Goal: Information Seeking & Learning: Learn about a topic

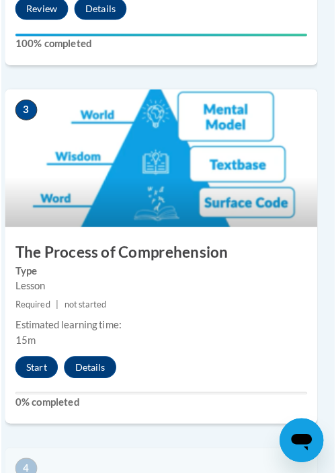
scroll to position [1105, 7]
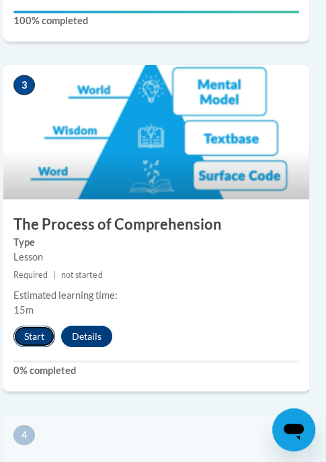
click at [38, 333] on button "Start" at bounding box center [34, 337] width 42 height 22
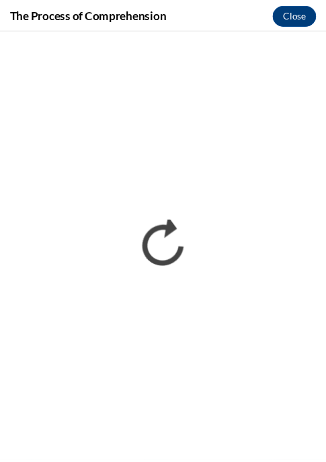
scroll to position [0, 0]
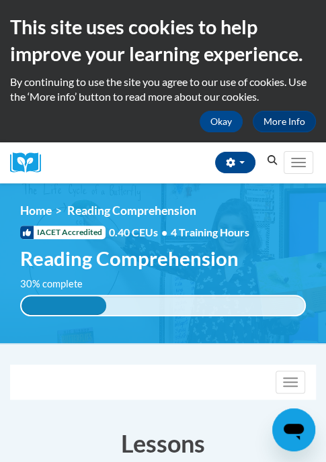
click at [60, 368] on div "Toggle navigation" at bounding box center [163, 383] width 305 height 34
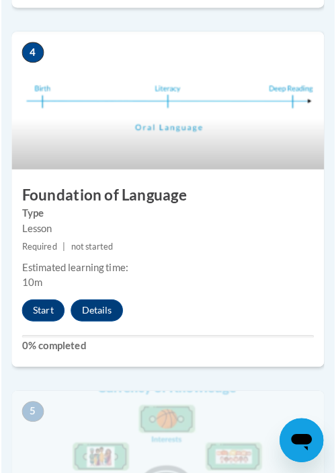
scroll to position [1494, 0]
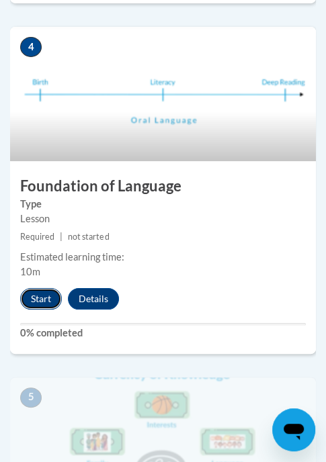
click at [45, 302] on button "Start" at bounding box center [41, 299] width 42 height 22
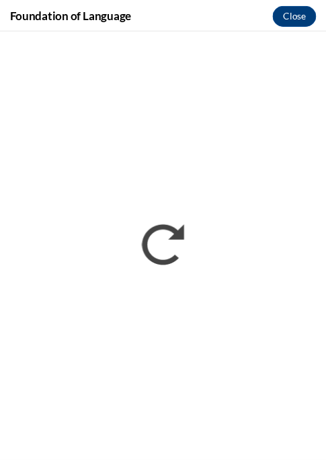
scroll to position [0, 0]
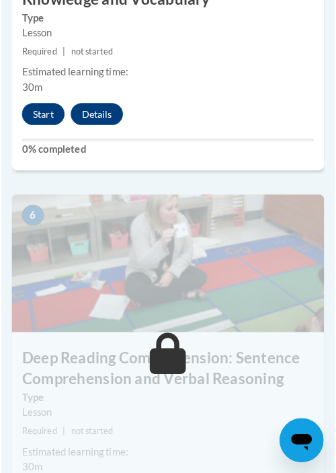
scroll to position [2048, 0]
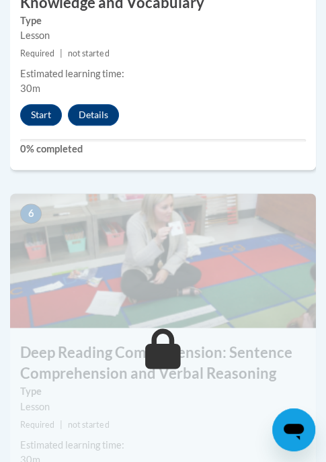
click at [44, 115] on button "Start" at bounding box center [41, 115] width 42 height 22
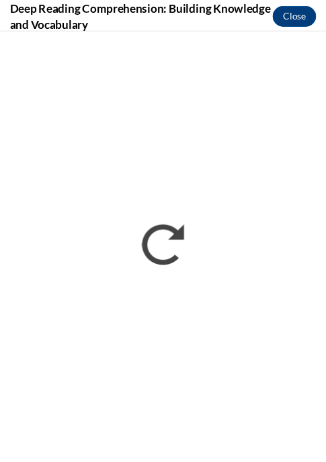
scroll to position [0, 0]
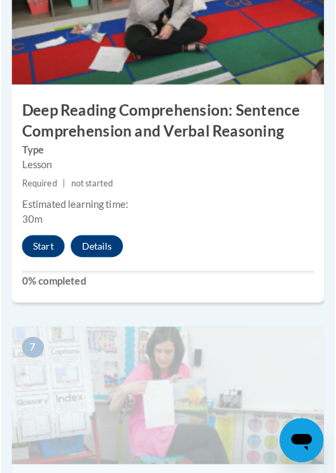
scroll to position [2296, 0]
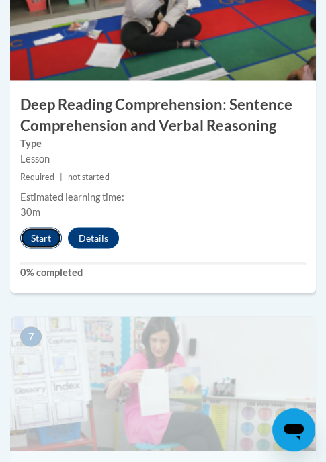
click at [38, 233] on button "Start" at bounding box center [41, 238] width 42 height 22
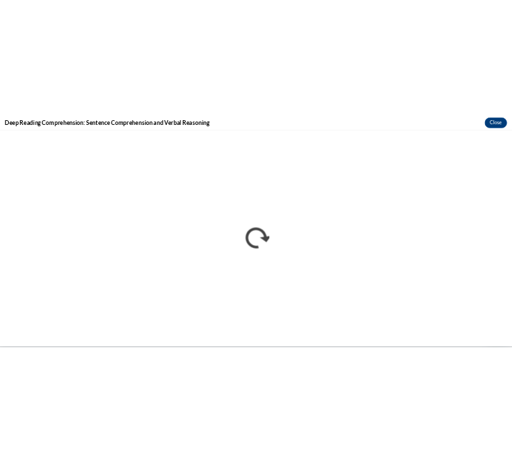
scroll to position [0, 0]
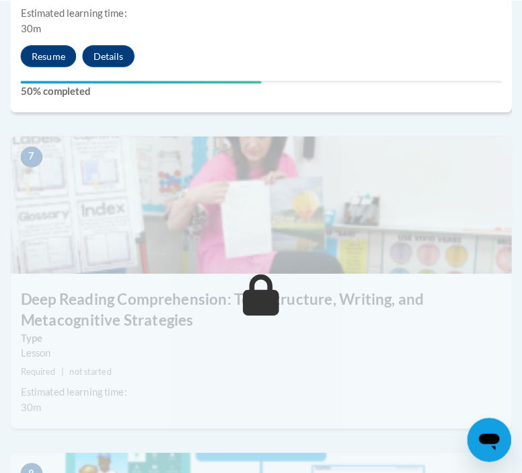
scroll to position [2419, 0]
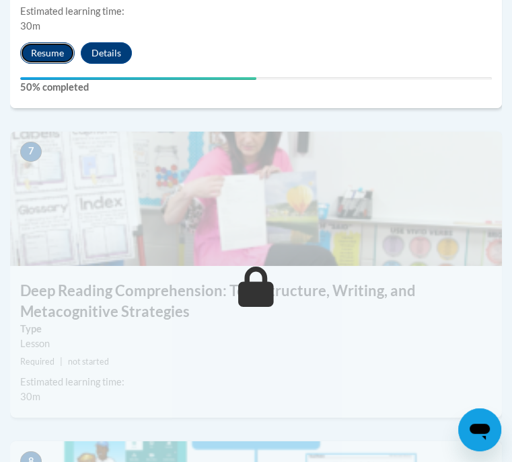
click at [63, 64] on button "Resume" at bounding box center [47, 53] width 54 height 22
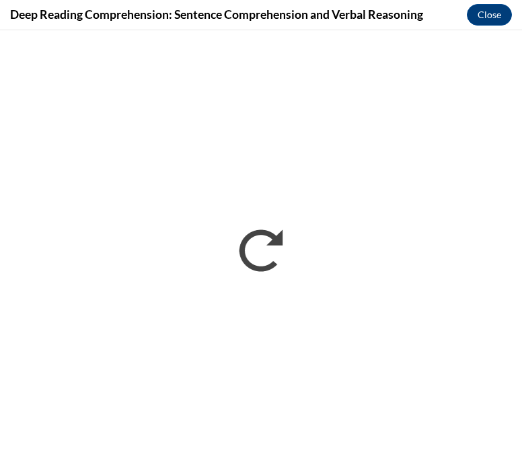
scroll to position [0, 0]
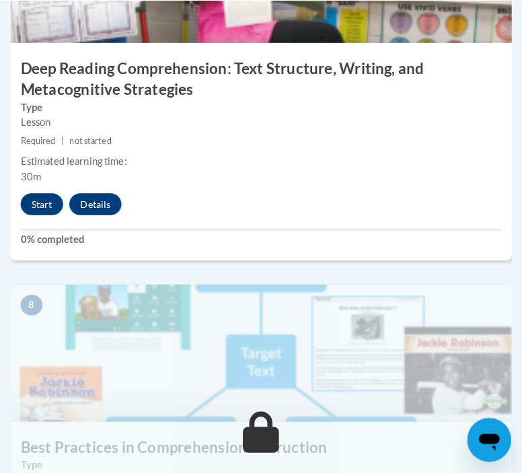
scroll to position [2756, 0]
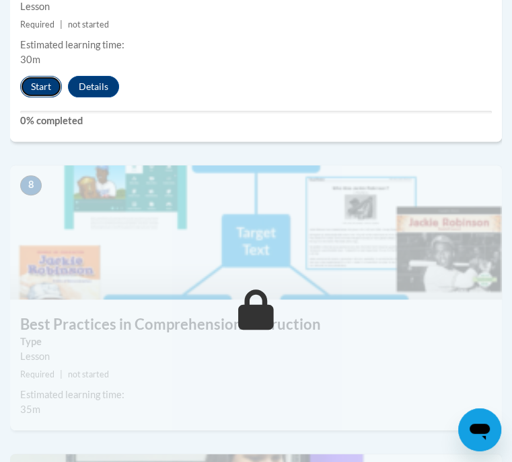
click at [38, 97] on button "Start" at bounding box center [41, 87] width 42 height 22
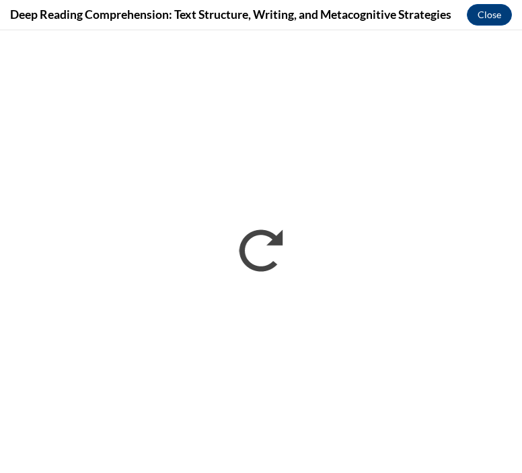
scroll to position [0, 0]
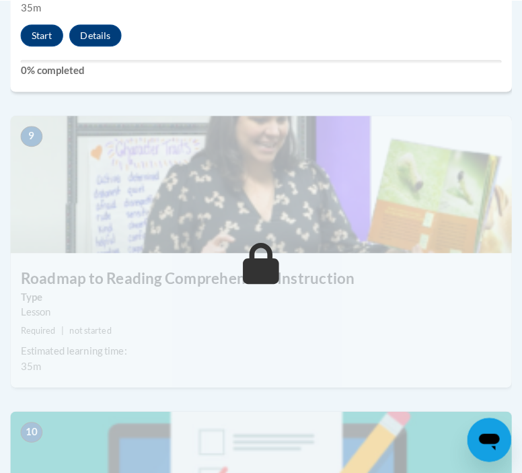
scroll to position [3159, 0]
click at [45, 44] on button "Start" at bounding box center [41, 34] width 42 height 22
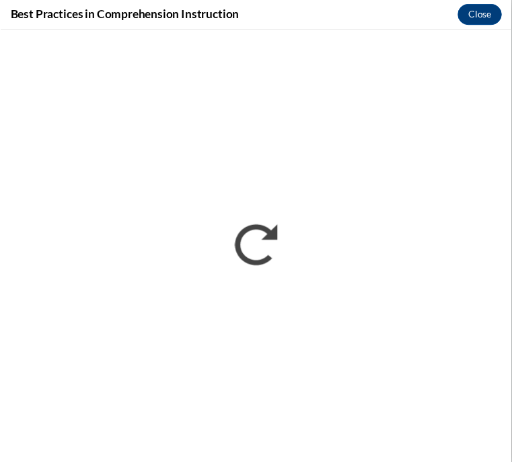
scroll to position [0, 0]
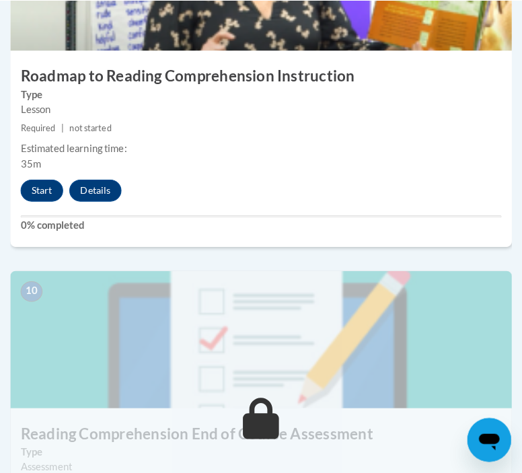
scroll to position [3359, 0]
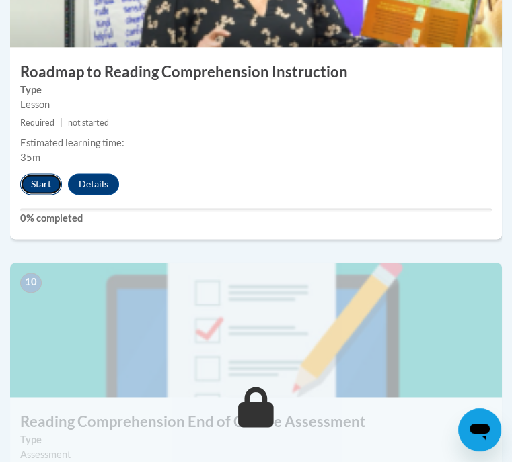
click at [56, 195] on button "Start" at bounding box center [41, 184] width 42 height 22
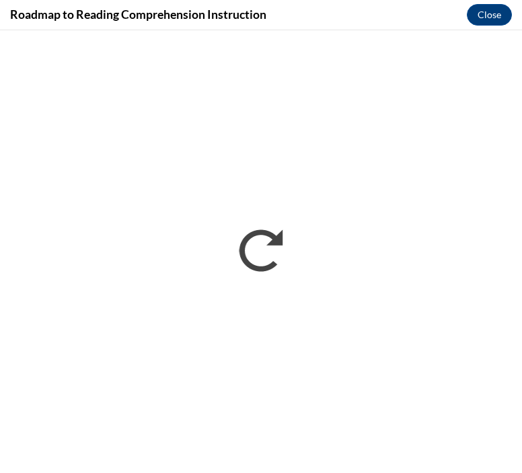
scroll to position [0, 0]
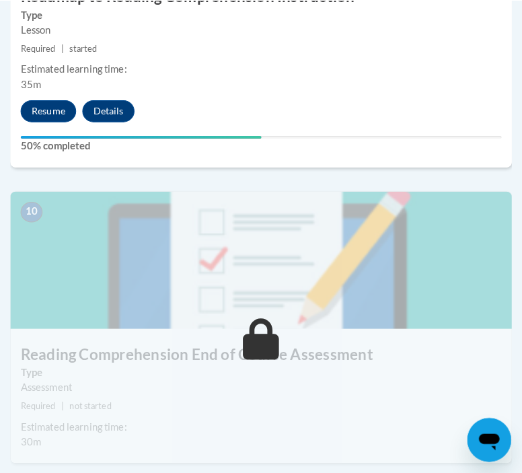
scroll to position [3436, 0]
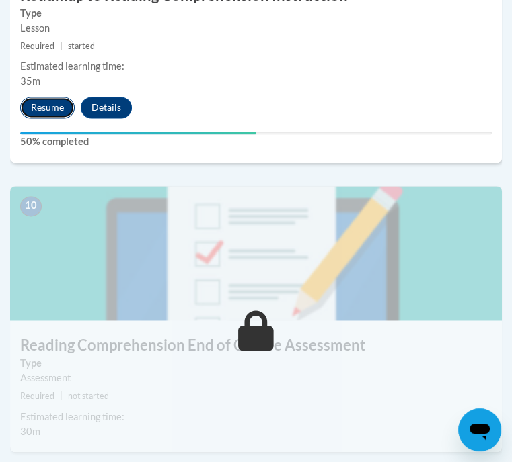
click at [63, 118] on button "Resume" at bounding box center [47, 108] width 54 height 22
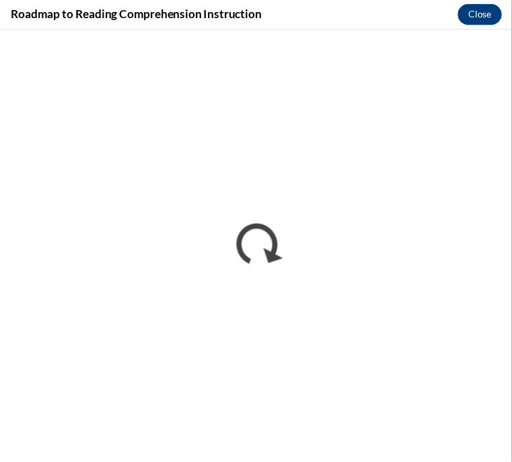
scroll to position [0, 0]
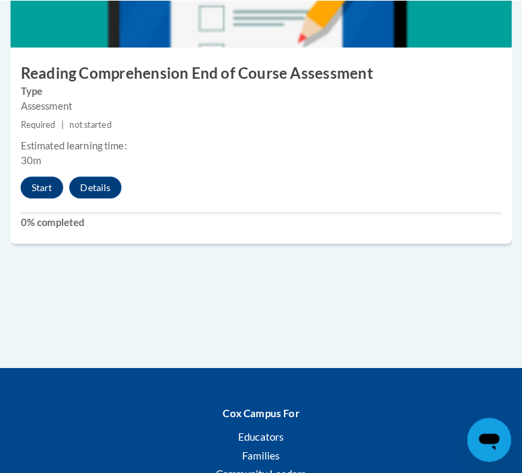
scroll to position [3713, 0]
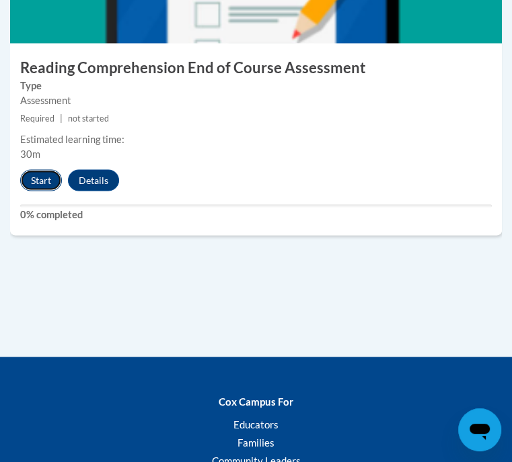
click at [62, 191] on button "Start" at bounding box center [41, 180] width 42 height 22
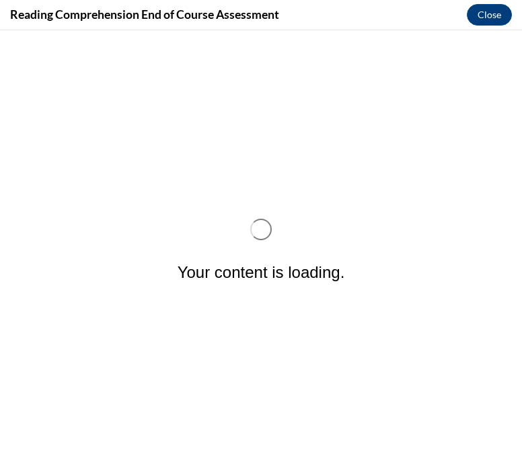
scroll to position [0, 0]
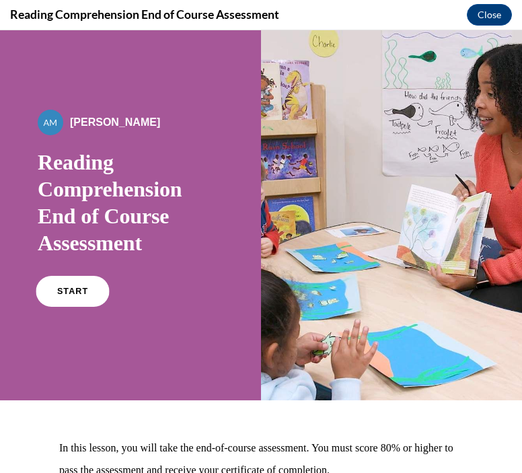
click at [81, 282] on link "START" at bounding box center [72, 291] width 73 height 31
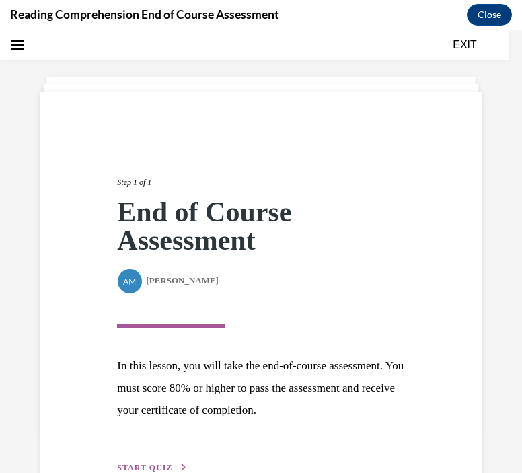
scroll to position [123, 0]
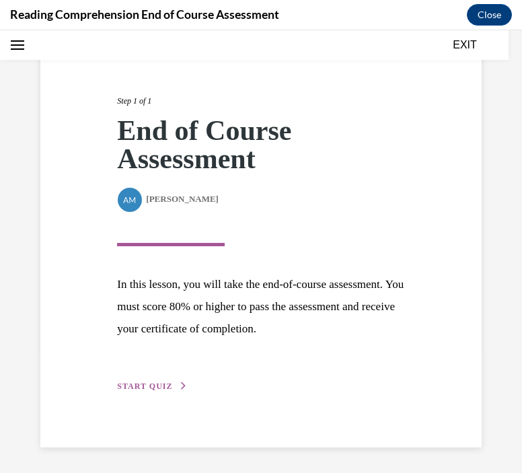
click at [169, 382] on button "START QUIZ" at bounding box center [152, 386] width 70 height 12
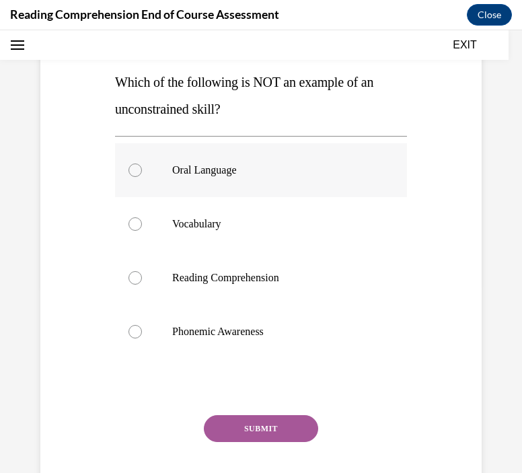
scroll to position [186, 0]
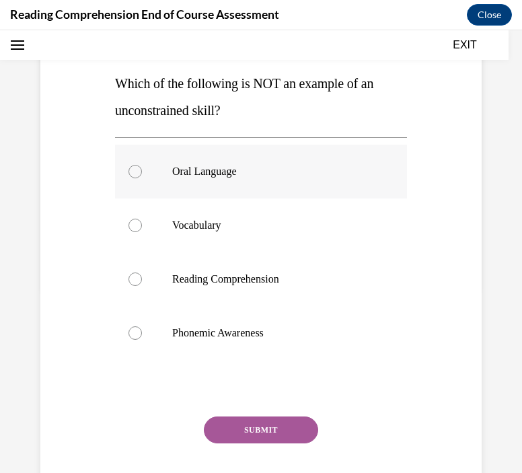
click at [230, 170] on p "Oral Language" at bounding box center [272, 171] width 201 height 13
click at [142, 170] on input "Oral Language" at bounding box center [134, 171] width 13 height 13
radio input "true"
click at [245, 413] on div "Question 01/20 Which of the following is NOT an example of an unconstrained ski…" at bounding box center [261, 264] width 292 height 526
click at [243, 432] on button "SUBMIT" at bounding box center [261, 429] width 114 height 27
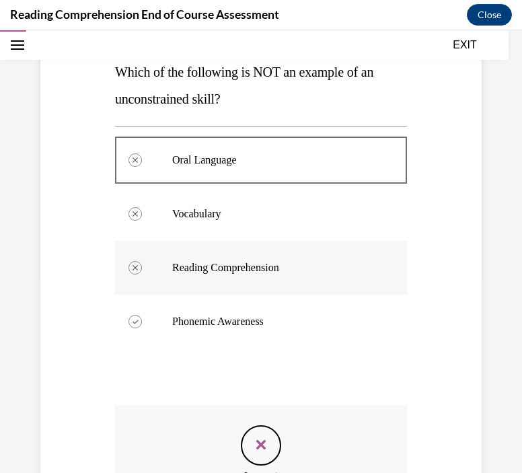
scroll to position [391, 0]
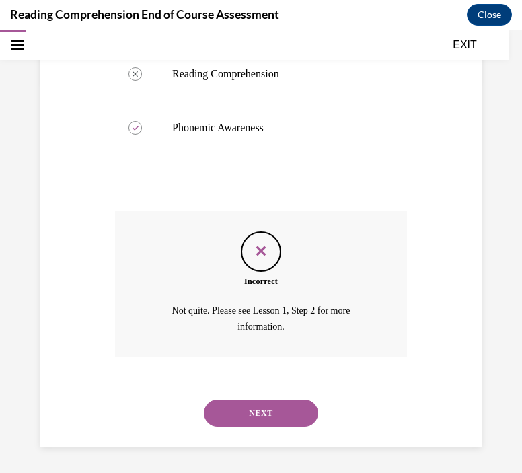
click at [256, 408] on button "NEXT" at bounding box center [261, 412] width 114 height 27
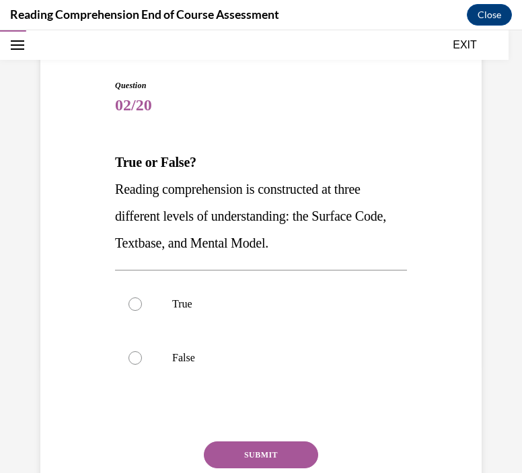
scroll to position [116, 0]
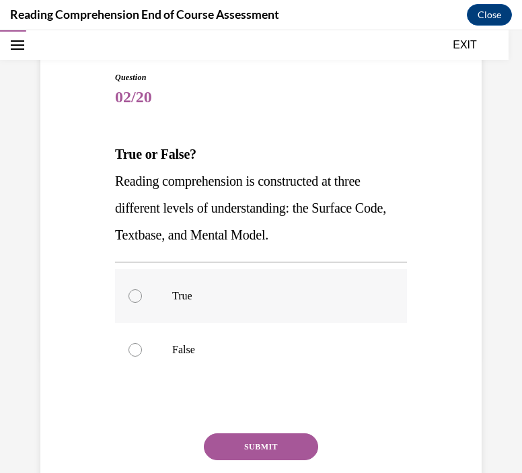
click at [156, 299] on label "True" at bounding box center [261, 296] width 292 height 54
click at [142, 299] on input "True" at bounding box center [134, 295] width 13 height 13
radio input "true"
click at [266, 451] on button "SUBMIT" at bounding box center [261, 446] width 114 height 27
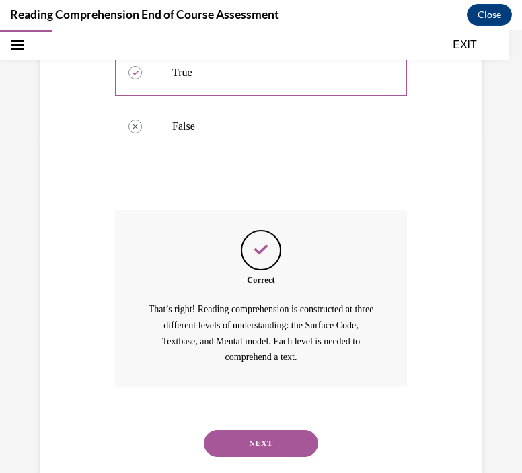
scroll to position [333, 0]
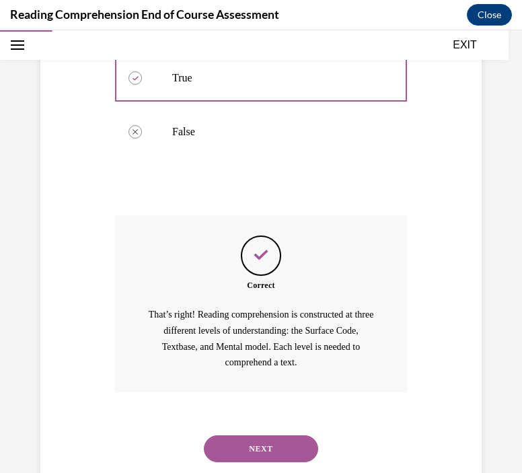
click at [289, 448] on button "NEXT" at bounding box center [261, 448] width 114 height 27
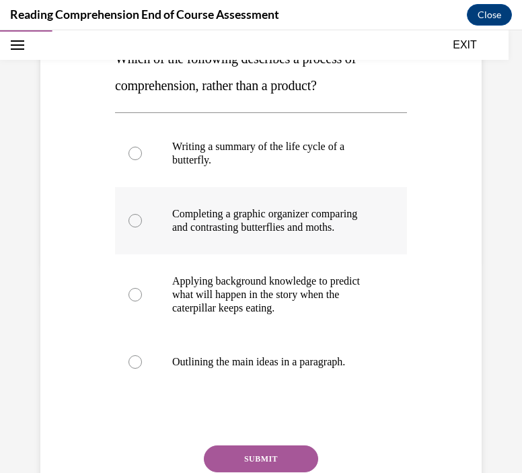
scroll to position [212, 0]
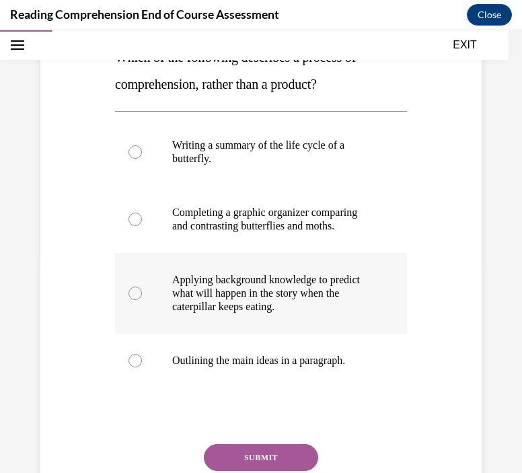
click at [237, 294] on p "Applying background knowledge to predict what will happen in the story when the…" at bounding box center [272, 293] width 201 height 40
click at [142, 294] on input "Applying background knowledge to predict what will happen in the story when the…" at bounding box center [134, 292] width 13 height 13
radio input "true"
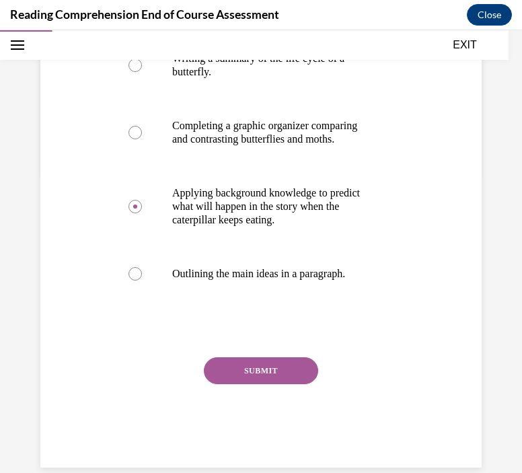
click at [253, 384] on button "SUBMIT" at bounding box center [261, 370] width 114 height 27
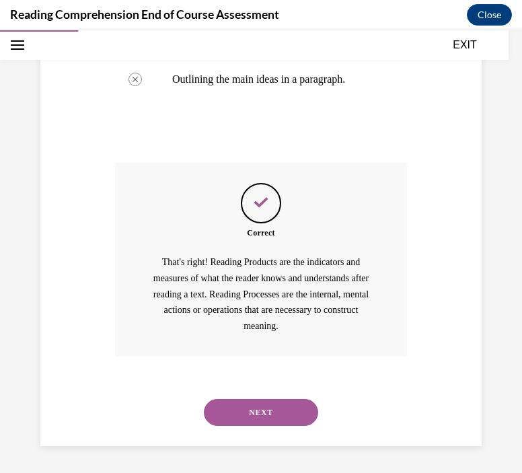
scroll to position [506, 0]
click at [282, 414] on button "NEXT" at bounding box center [261, 412] width 114 height 27
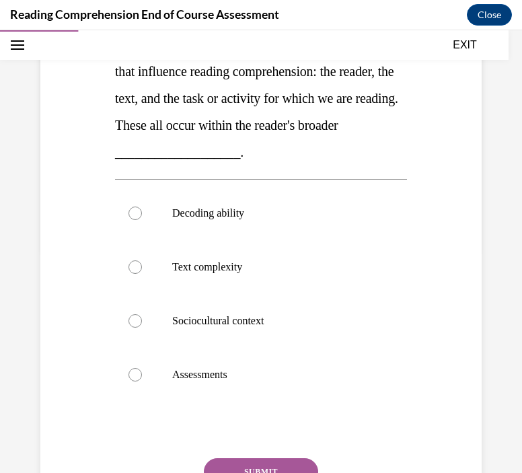
scroll to position [226, 0]
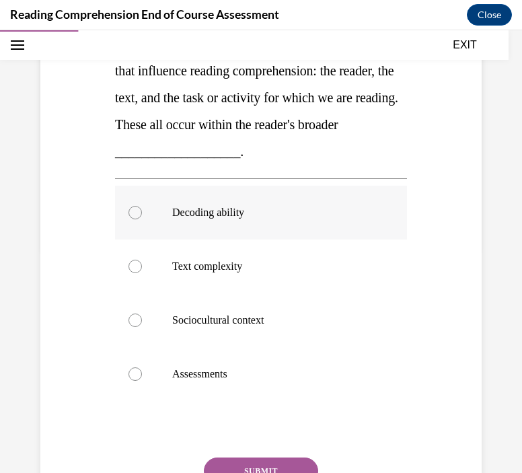
click at [202, 217] on p "Decoding ability" at bounding box center [272, 212] width 201 height 13
click at [142, 217] on input "Decoding ability" at bounding box center [134, 212] width 13 height 13
radio input "true"
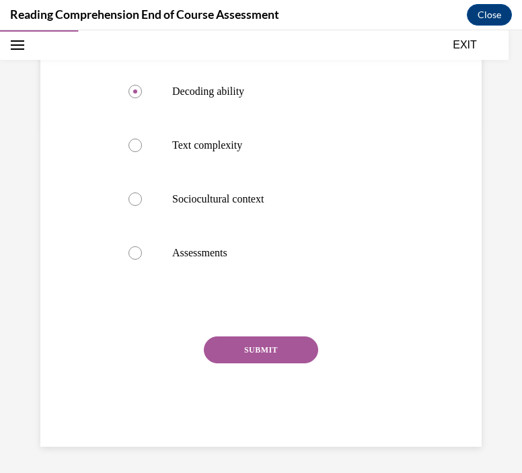
click at [268, 348] on button "SUBMIT" at bounding box center [261, 349] width 114 height 27
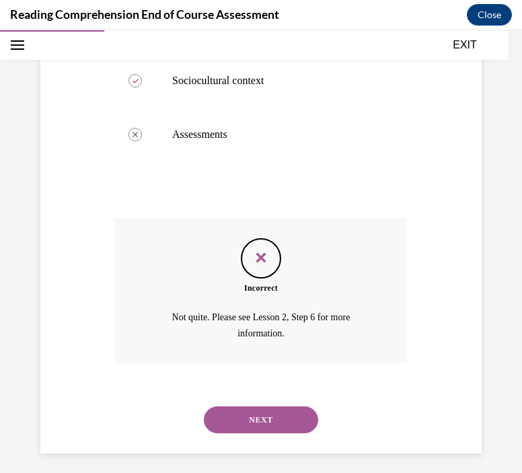
scroll to position [472, 0]
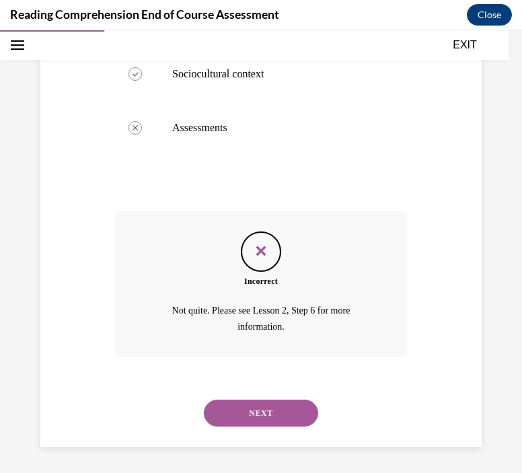
click at [275, 411] on button "NEXT" at bounding box center [261, 412] width 114 height 27
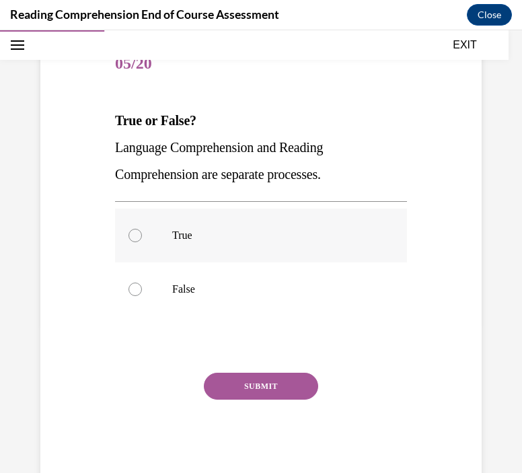
scroll to position [156, 0]
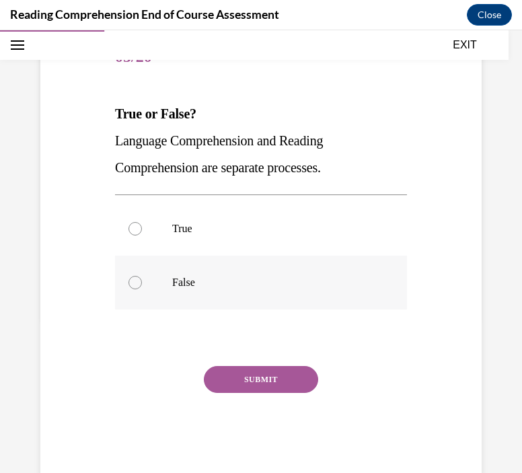
click at [180, 272] on label "False" at bounding box center [261, 282] width 292 height 54
click at [142, 276] on input "False" at bounding box center [134, 282] width 13 height 13
radio input "true"
click at [253, 378] on button "SUBMIT" at bounding box center [261, 379] width 114 height 27
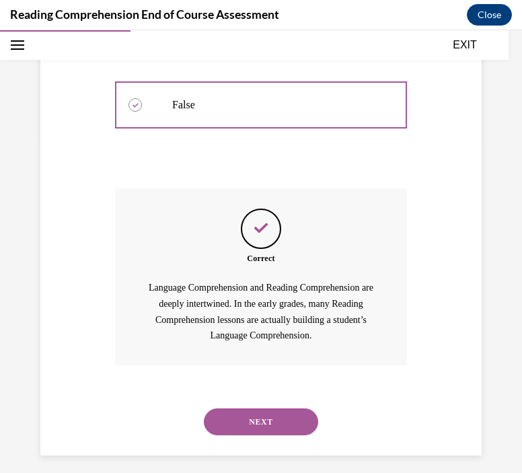
scroll to position [342, 0]
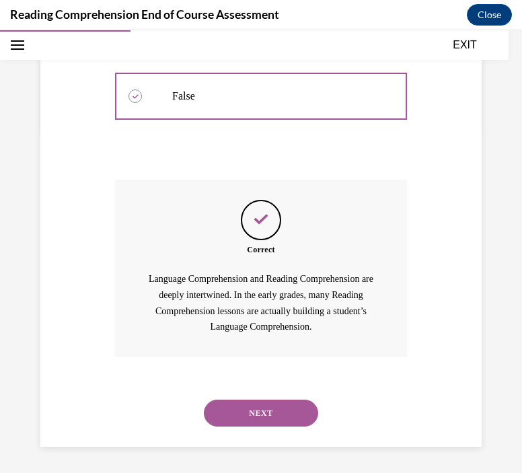
click at [277, 401] on button "NEXT" at bounding box center [261, 412] width 114 height 27
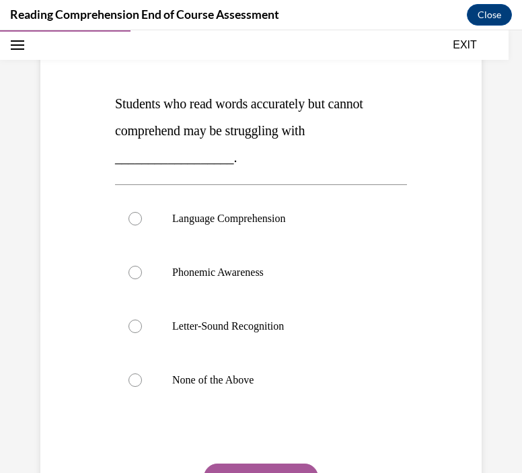
scroll to position [167, 0]
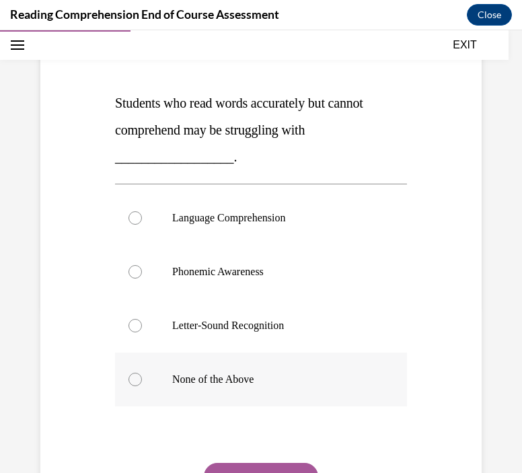
click at [215, 384] on p "None of the Above" at bounding box center [272, 378] width 201 height 13
click at [142, 384] on input "None of the Above" at bounding box center [134, 378] width 13 height 13
radio input "true"
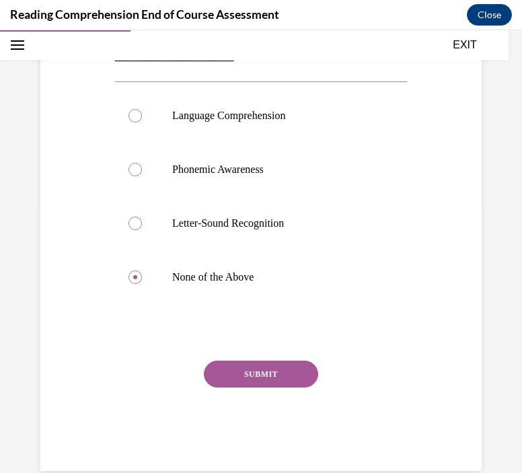
click at [278, 377] on button "SUBMIT" at bounding box center [261, 373] width 114 height 27
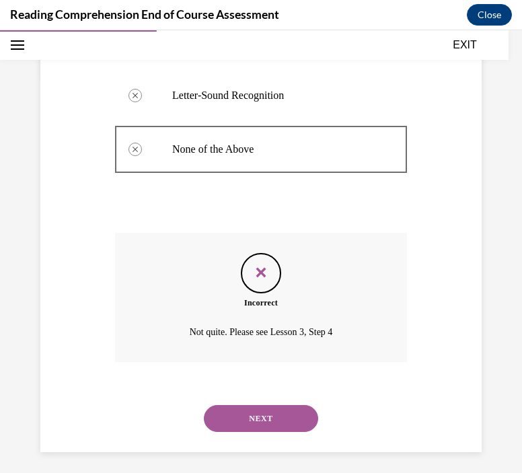
scroll to position [402, 0]
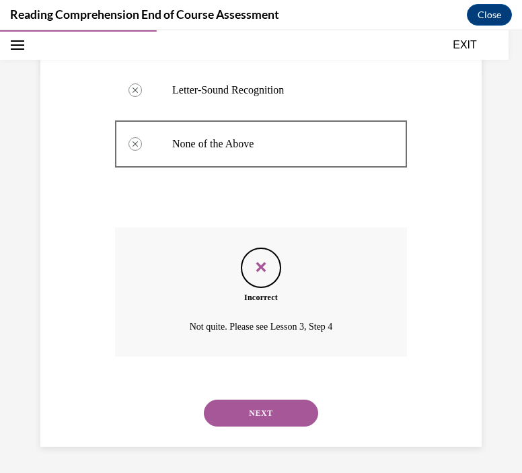
click at [276, 417] on button "NEXT" at bounding box center [261, 412] width 114 height 27
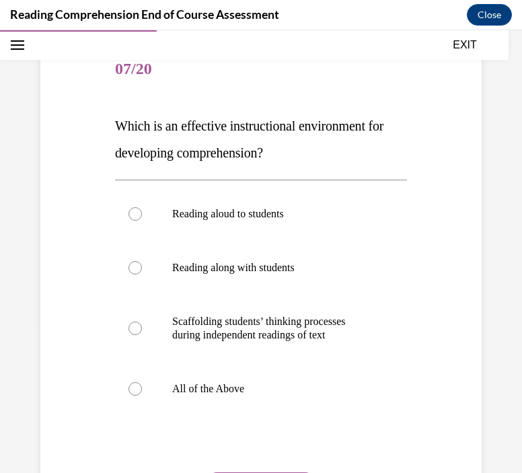
scroll to position [145, 0]
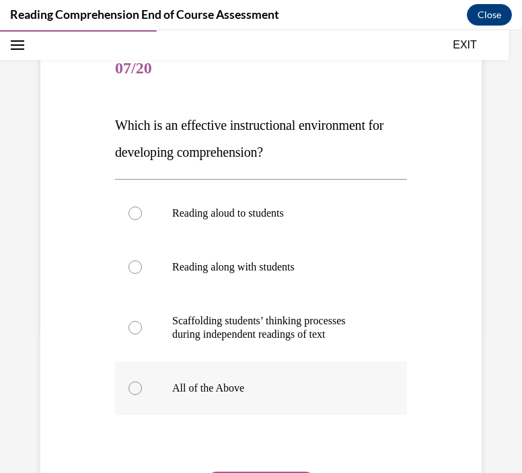
click at [190, 386] on p "All of the Above" at bounding box center [272, 387] width 201 height 13
click at [142, 386] on input "All of the Above" at bounding box center [134, 387] width 13 height 13
radio input "true"
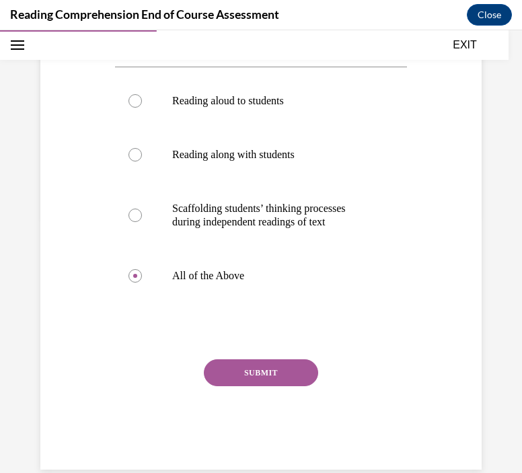
click at [276, 362] on button "SUBMIT" at bounding box center [261, 372] width 114 height 27
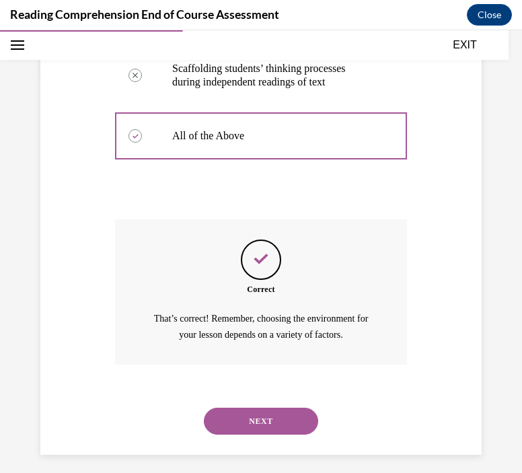
scroll to position [405, 0]
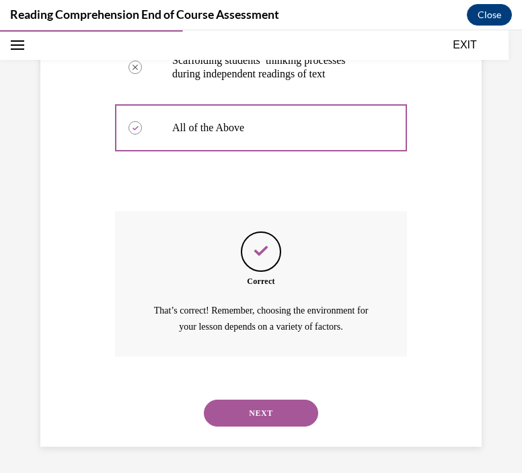
click at [256, 401] on button "NEXT" at bounding box center [261, 412] width 114 height 27
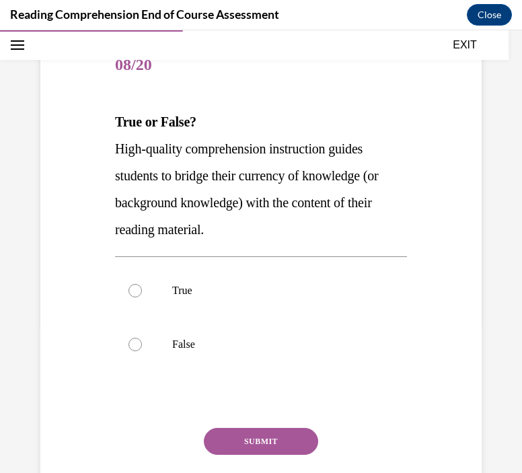
scroll to position [157, 0]
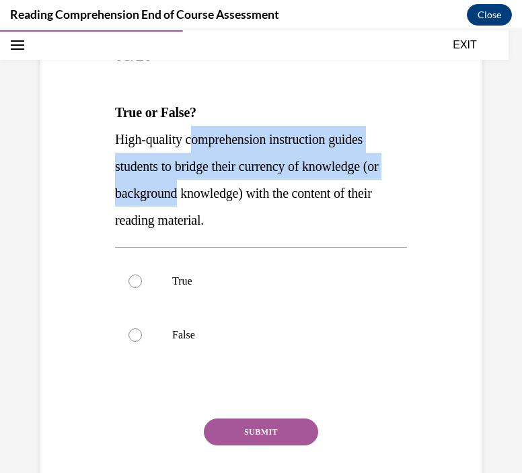
drag, startPoint x: 191, startPoint y: 136, endPoint x: 196, endPoint y: 192, distance: 56.1
click at [196, 192] on span "High-quality comprehension instruction guides students to bridge their currency…" at bounding box center [247, 179] width 264 height 95
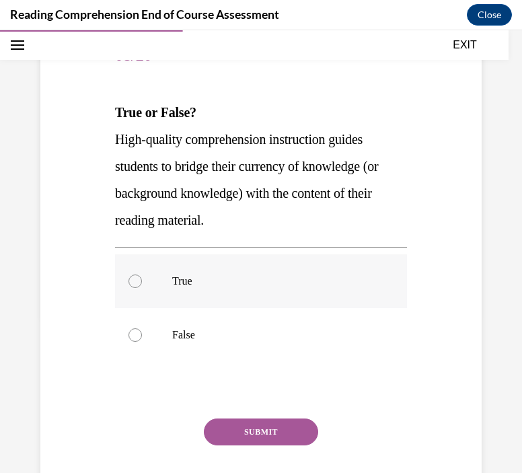
click at [172, 266] on label "True" at bounding box center [261, 281] width 292 height 54
click at [142, 274] on input "True" at bounding box center [134, 280] width 13 height 13
radio input "true"
click at [279, 428] on button "SUBMIT" at bounding box center [261, 431] width 114 height 27
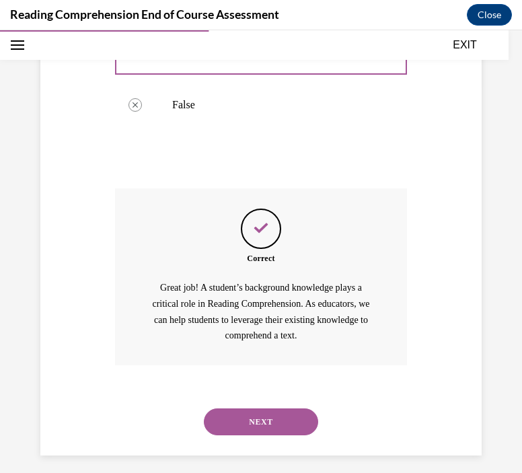
scroll to position [396, 0]
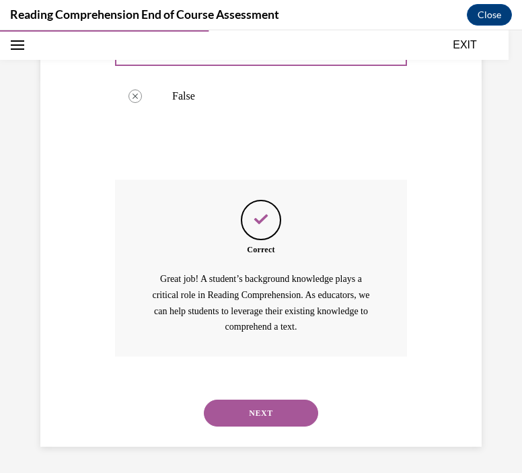
click at [241, 406] on button "NEXT" at bounding box center [261, 412] width 114 height 27
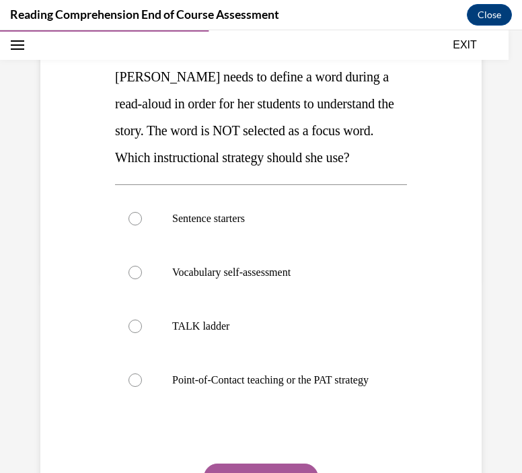
scroll to position [194, 0]
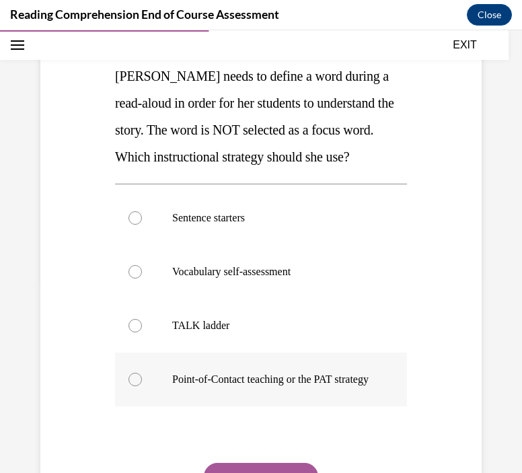
click at [185, 386] on p "Point-of-Contact teaching or the PAT strategy" at bounding box center [272, 378] width 201 height 13
click at [142, 386] on input "Point-of-Contact teaching or the PAT strategy" at bounding box center [134, 378] width 13 height 13
radio input "true"
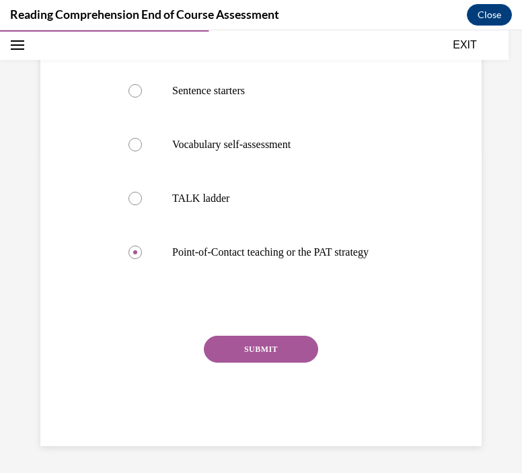
click at [267, 343] on button "SUBMIT" at bounding box center [261, 348] width 114 height 27
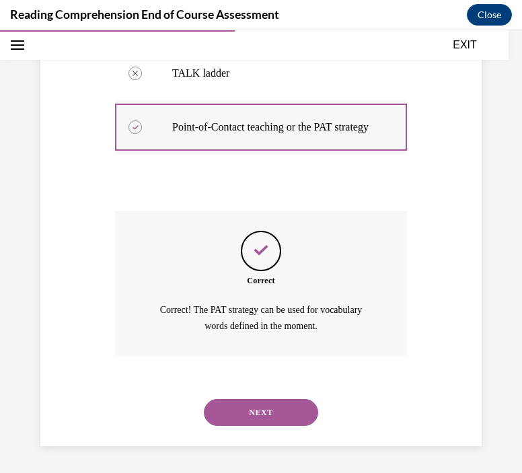
scroll to position [458, 0]
click at [274, 414] on button "NEXT" at bounding box center [261, 412] width 114 height 27
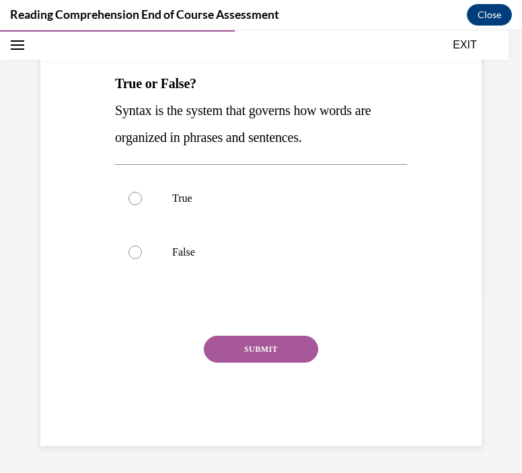
scroll to position [149, 0]
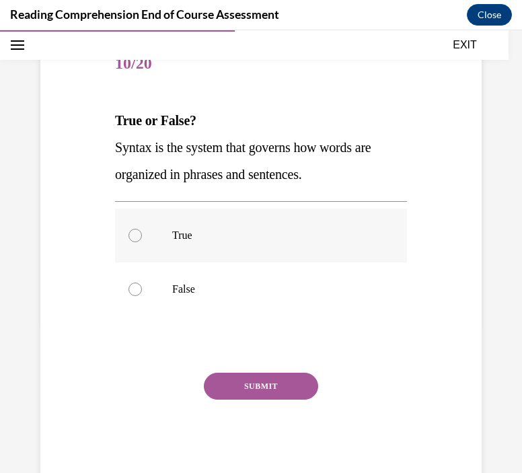
click at [184, 233] on p "True" at bounding box center [272, 235] width 201 height 13
click at [142, 233] on input "True" at bounding box center [134, 235] width 13 height 13
radio input "true"
click at [282, 372] on button "SUBMIT" at bounding box center [261, 385] width 114 height 27
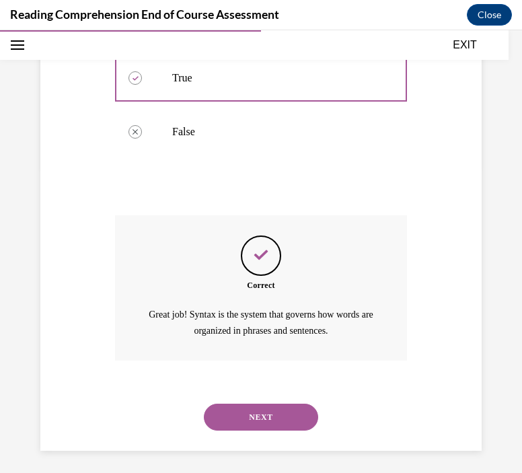
scroll to position [311, 0]
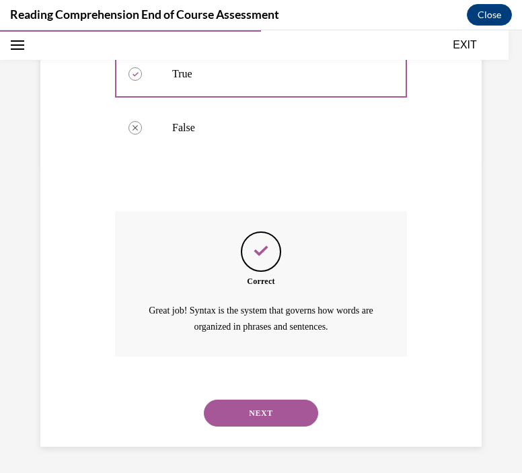
click at [255, 403] on button "NEXT" at bounding box center [261, 412] width 114 height 27
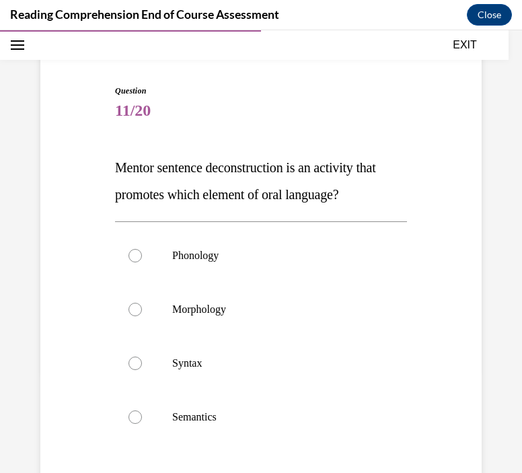
scroll to position [112, 0]
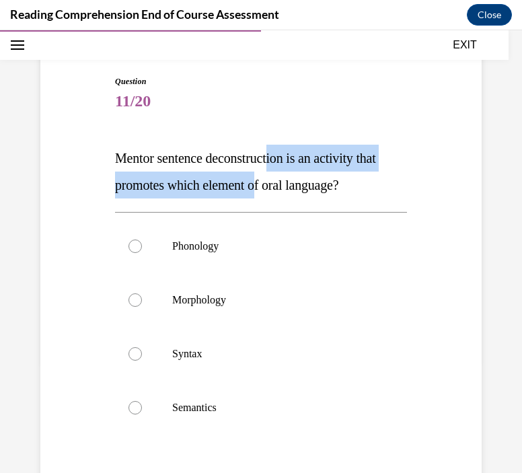
drag, startPoint x: 284, startPoint y: 161, endPoint x: 291, endPoint y: 174, distance: 14.4
click at [291, 174] on p "Mentor sentence deconstruction is an activity that promotes which element of or…" at bounding box center [261, 172] width 292 height 54
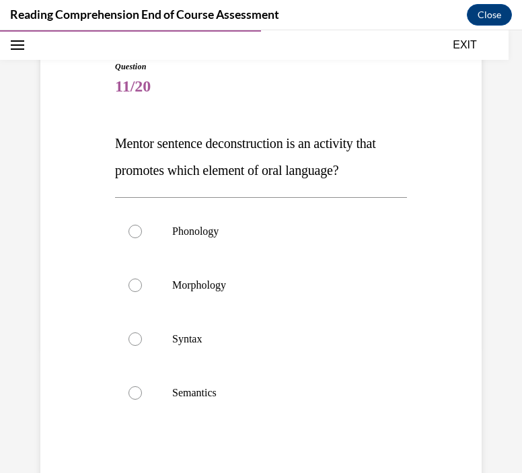
scroll to position [137, 0]
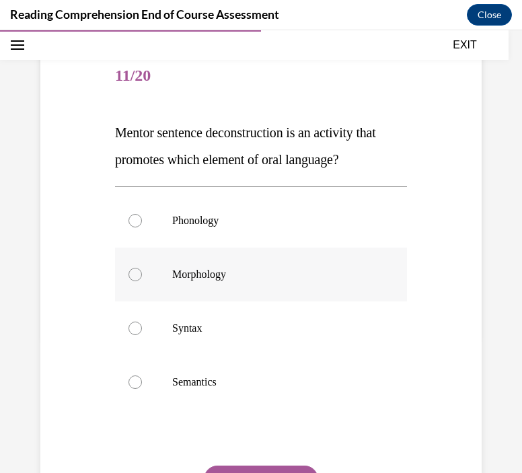
click at [196, 278] on p "Morphology" at bounding box center [272, 274] width 201 height 13
click at [142, 278] on input "Morphology" at bounding box center [134, 274] width 13 height 13
radio input "true"
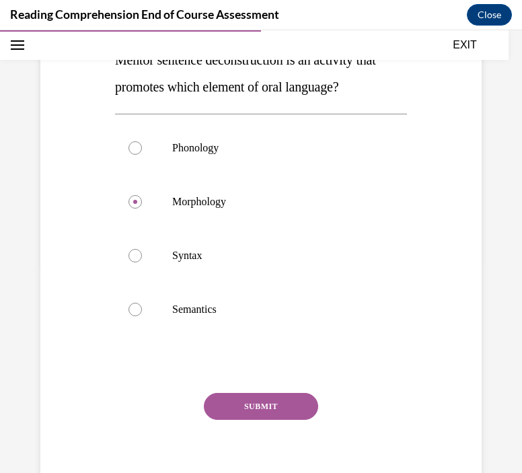
click at [258, 410] on button "SUBMIT" at bounding box center [261, 406] width 114 height 27
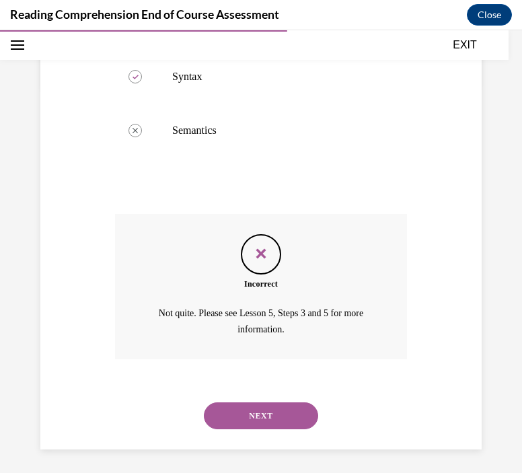
scroll to position [391, 0]
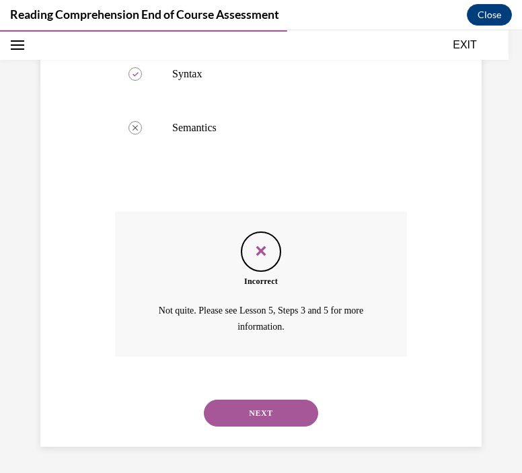
click at [290, 411] on button "NEXT" at bounding box center [261, 412] width 114 height 27
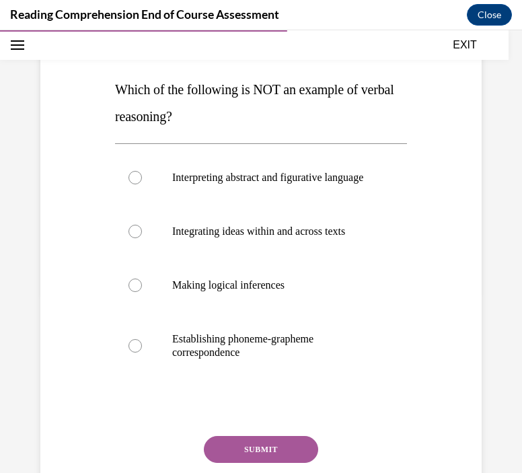
scroll to position [188, 0]
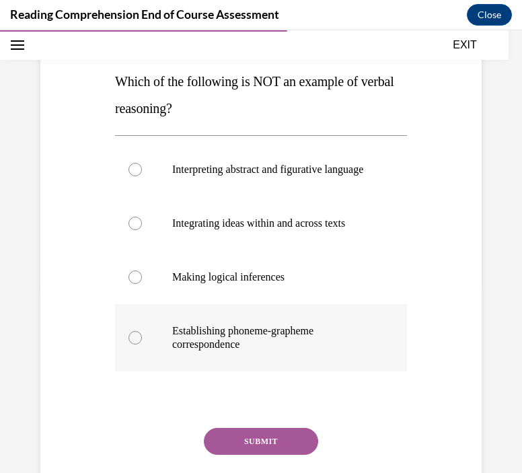
click at [225, 346] on p "Establishing phoneme-grapheme correspondence" at bounding box center [272, 337] width 201 height 27
click at [142, 344] on input "Establishing phoneme-grapheme correspondence" at bounding box center [134, 337] width 13 height 13
radio input "true"
click at [268, 454] on button "SUBMIT" at bounding box center [261, 441] width 114 height 27
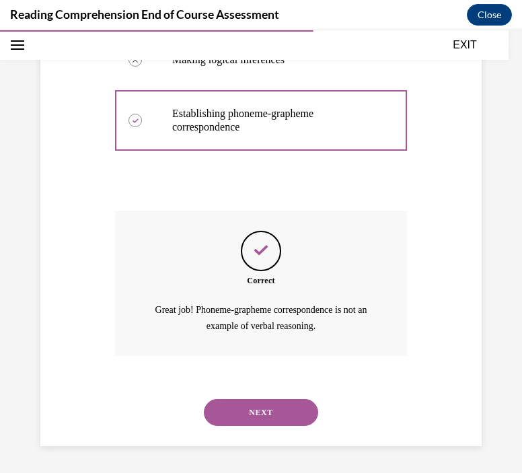
scroll to position [418, 0]
click at [257, 408] on button "NEXT" at bounding box center [261, 412] width 114 height 27
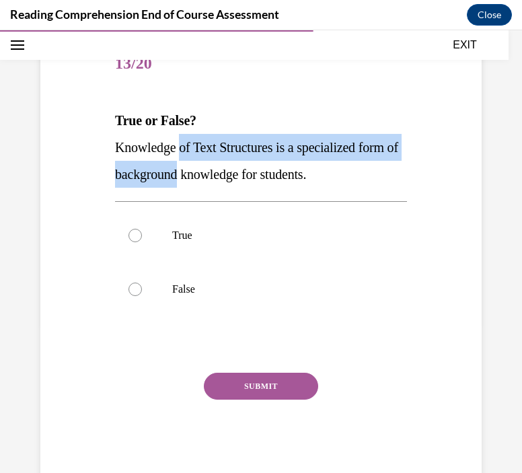
drag, startPoint x: 184, startPoint y: 142, endPoint x: 226, endPoint y: 171, distance: 51.7
click at [226, 171] on span "Knowledge of Text Structures is a specialized form of background knowledge for …" at bounding box center [256, 161] width 283 height 42
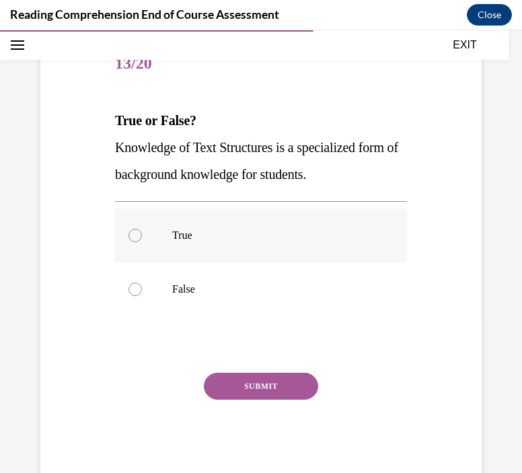
click at [191, 239] on p "True" at bounding box center [272, 235] width 201 height 13
click at [142, 239] on input "True" at bounding box center [134, 235] width 13 height 13
radio input "true"
click at [258, 385] on button "SUBMIT" at bounding box center [261, 385] width 114 height 27
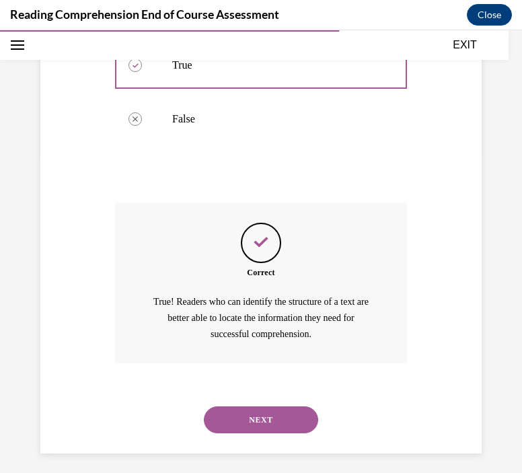
scroll to position [326, 0]
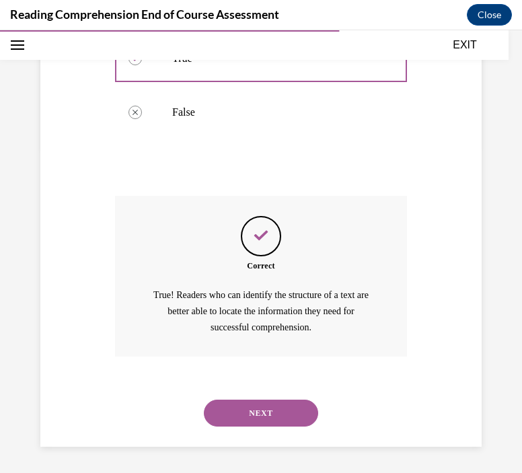
click at [247, 411] on button "NEXT" at bounding box center [261, 412] width 114 height 27
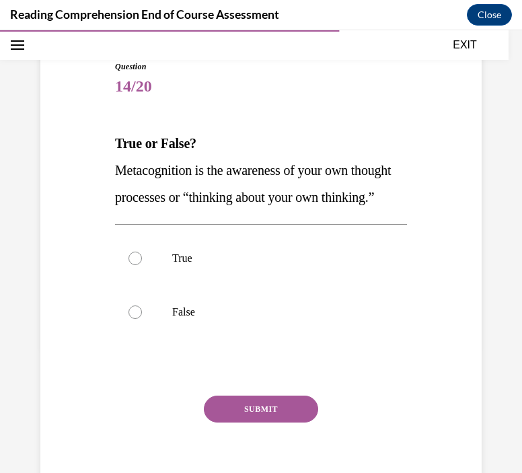
scroll to position [137, 0]
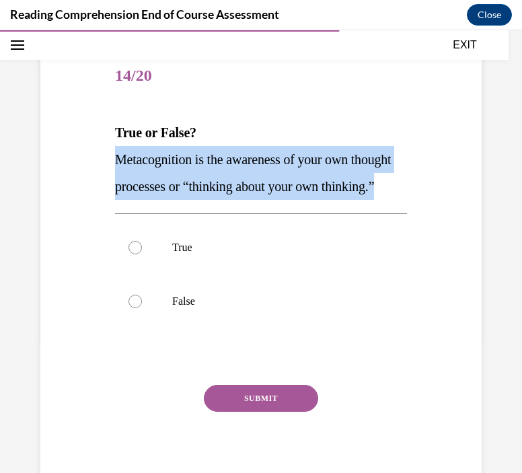
drag, startPoint x: 187, startPoint y: 212, endPoint x: 106, endPoint y: 170, distance: 90.8
click at [106, 170] on div "Question 14/20 True or False? Metacognition is the awareness of your own though…" at bounding box center [261, 251] width 448 height 485
copy span "Metacognition is the awareness of your own thought processes or “thinking about…"
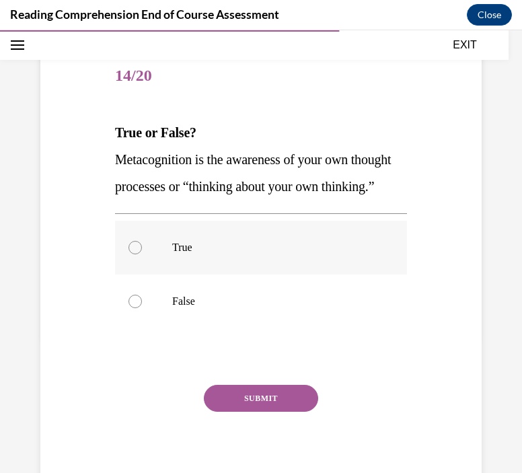
click at [179, 263] on label "True" at bounding box center [261, 247] width 292 height 54
click at [142, 254] on input "True" at bounding box center [134, 247] width 13 height 13
radio input "true"
click at [256, 411] on button "SUBMIT" at bounding box center [261, 398] width 114 height 27
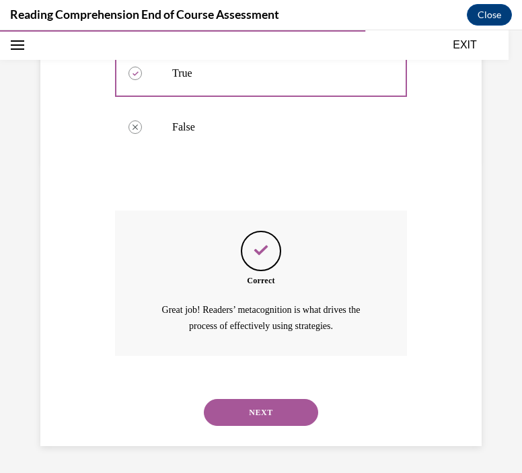
scroll to position [337, 0]
click at [266, 397] on div "NEXT" at bounding box center [261, 412] width 292 height 54
click at [264, 408] on button "NEXT" at bounding box center [261, 412] width 114 height 27
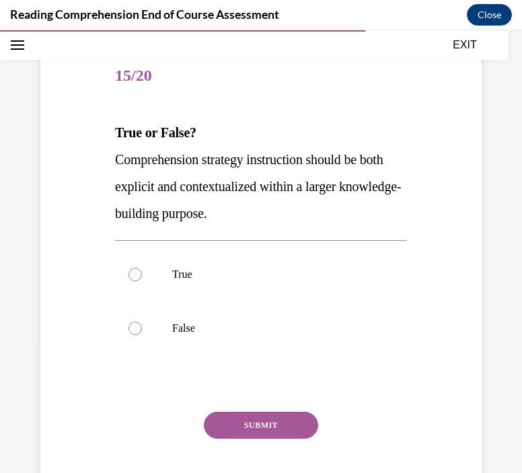
scroll to position [140, 0]
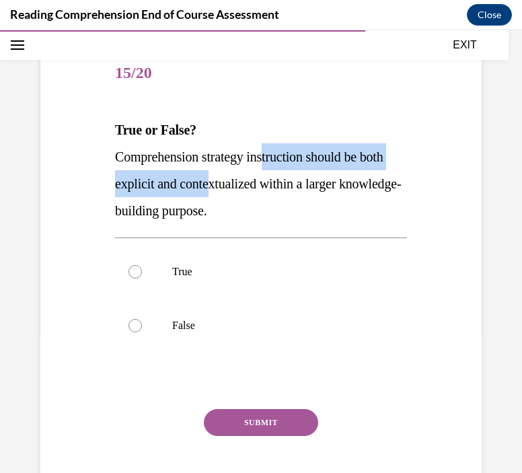
drag, startPoint x: 272, startPoint y: 158, endPoint x: 245, endPoint y: 188, distance: 40.0
click at [245, 188] on span "Comprehension strategy instruction should be both explicit and contextualized w…" at bounding box center [258, 183] width 286 height 69
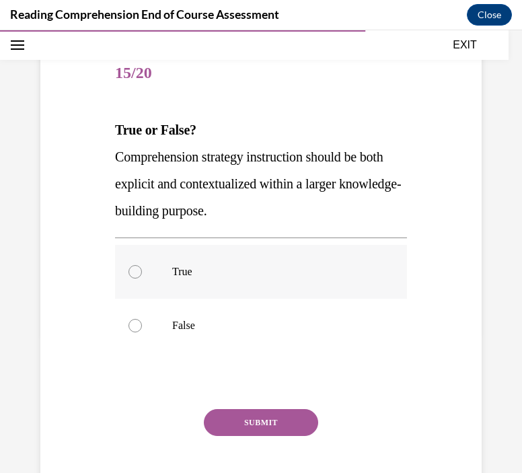
click at [178, 270] on p "True" at bounding box center [272, 271] width 201 height 13
click at [142, 270] on input "True" at bounding box center [134, 271] width 13 height 13
radio input "true"
click at [258, 426] on button "SUBMIT" at bounding box center [261, 422] width 114 height 27
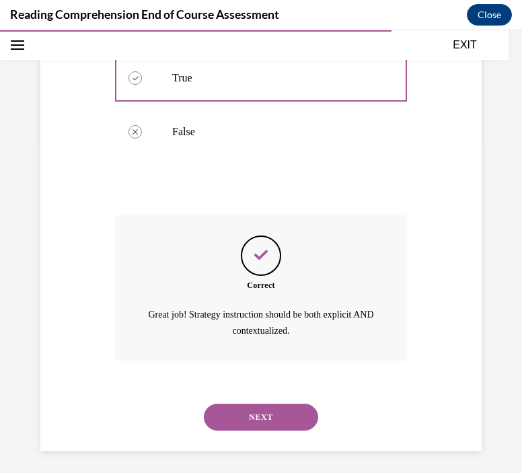
scroll to position [337, 0]
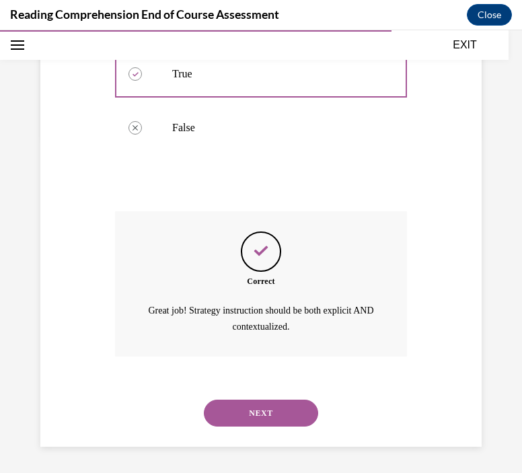
click at [275, 413] on button "NEXT" at bounding box center [261, 412] width 114 height 27
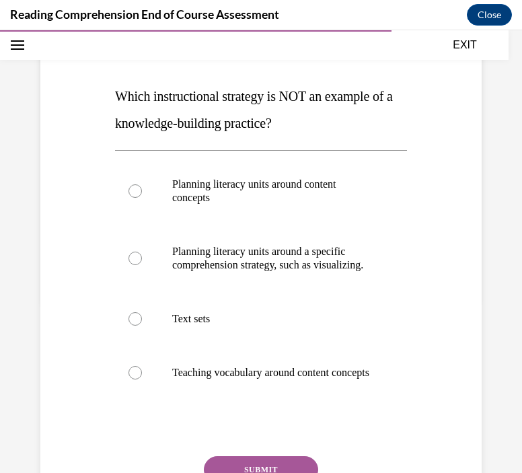
scroll to position [175, 0]
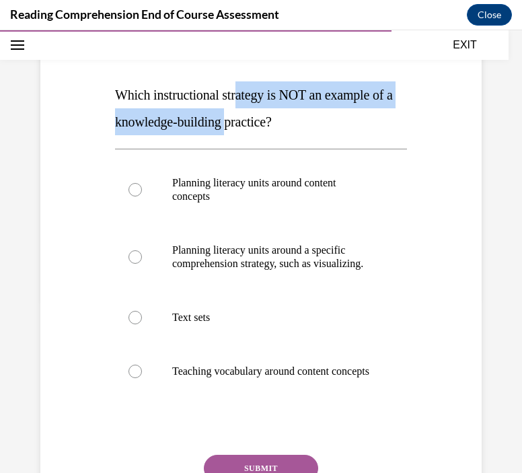
drag, startPoint x: 243, startPoint y: 95, endPoint x: 254, endPoint y: 118, distance: 25.3
click at [254, 118] on span "Which instructional strategy is NOT an example of a knowledge-building practice?" at bounding box center [254, 108] width 278 height 42
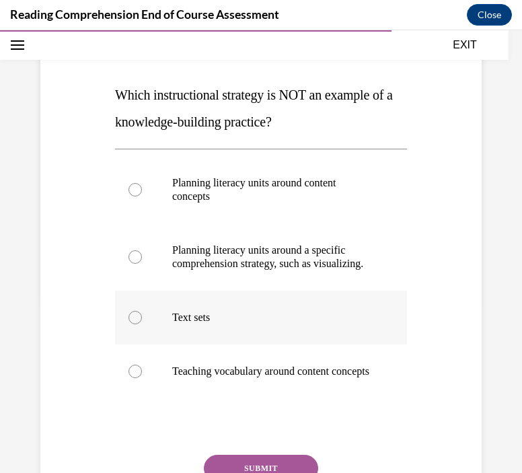
click at [215, 320] on label "Text sets" at bounding box center [261, 317] width 292 height 54
click at [142, 320] on input "Text sets" at bounding box center [134, 317] width 13 height 13
radio input "true"
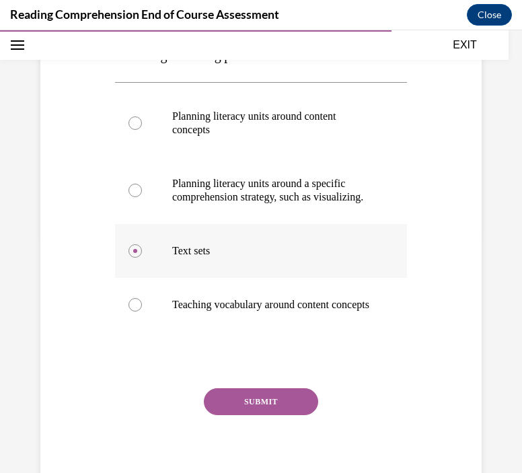
scroll to position [253, 0]
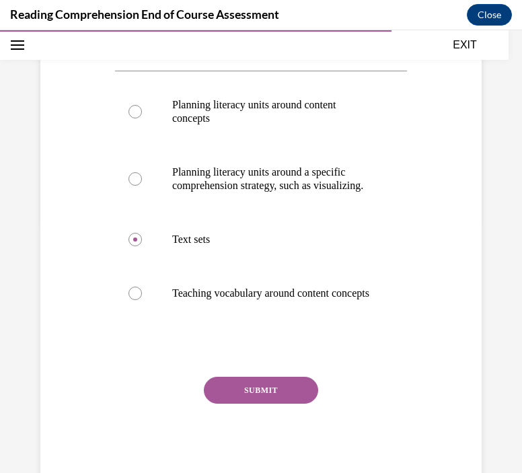
click at [259, 403] on button "SUBMIT" at bounding box center [261, 389] width 114 height 27
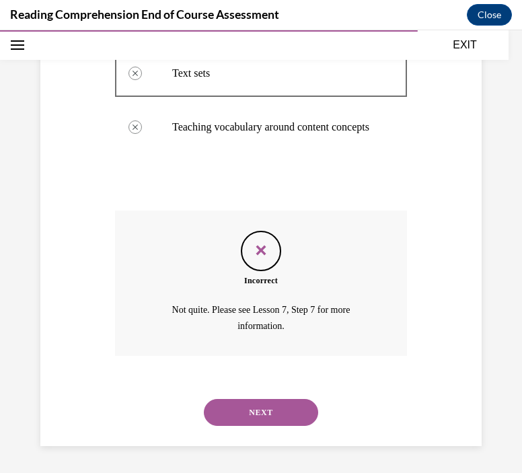
scroll to position [445, 0]
click at [272, 402] on button "NEXT" at bounding box center [261, 412] width 114 height 27
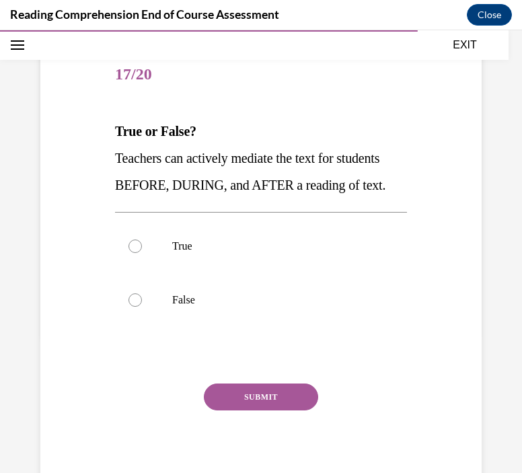
scroll to position [143, 0]
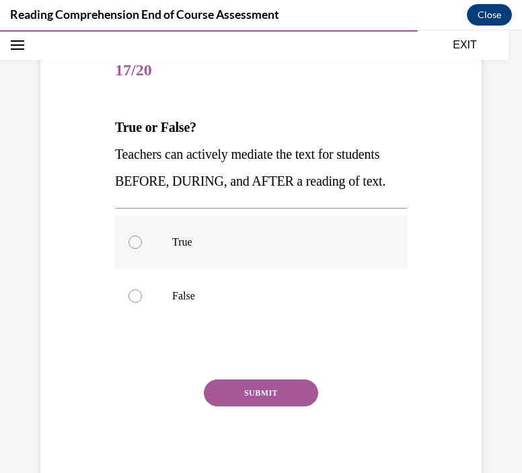
click at [181, 249] on p "True" at bounding box center [272, 241] width 201 height 13
click at [142, 249] on input "True" at bounding box center [134, 241] width 13 height 13
radio input "true"
click at [284, 406] on button "SUBMIT" at bounding box center [261, 392] width 114 height 27
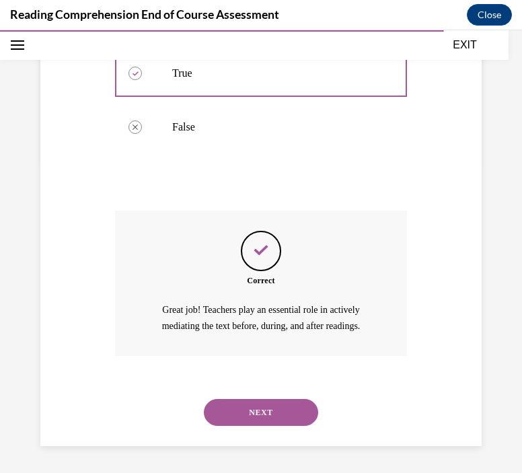
scroll to position [337, 0]
click at [253, 413] on button "NEXT" at bounding box center [261, 412] width 114 height 27
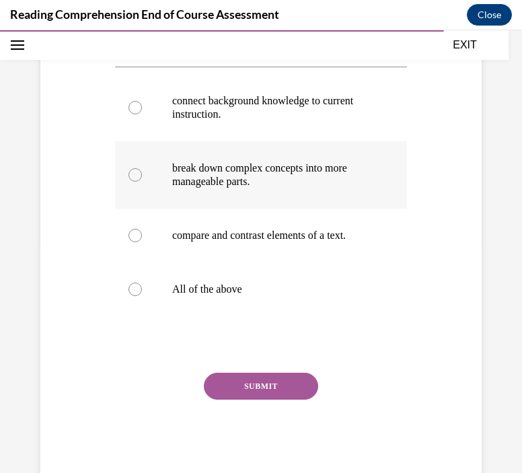
scroll to position [231, 0]
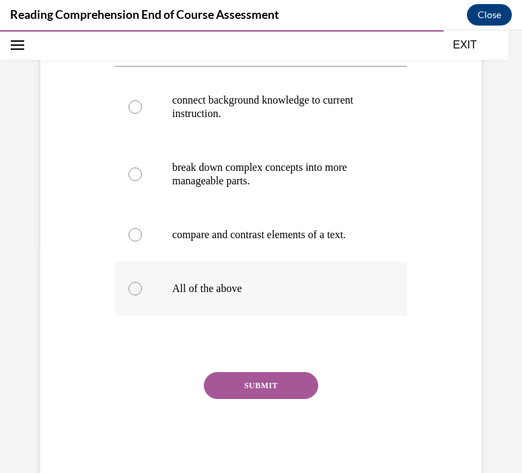
click at [246, 304] on label "All of the above" at bounding box center [261, 288] width 292 height 54
click at [142, 295] on input "All of the above" at bounding box center [134, 288] width 13 height 13
radio input "true"
click at [255, 399] on button "SUBMIT" at bounding box center [261, 385] width 114 height 27
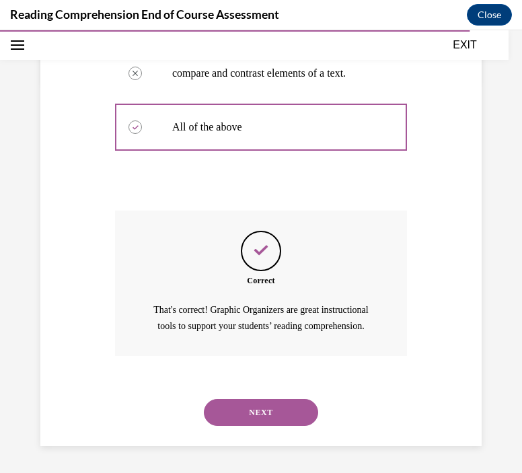
scroll to position [434, 0]
click at [305, 402] on button "NEXT" at bounding box center [261, 412] width 114 height 27
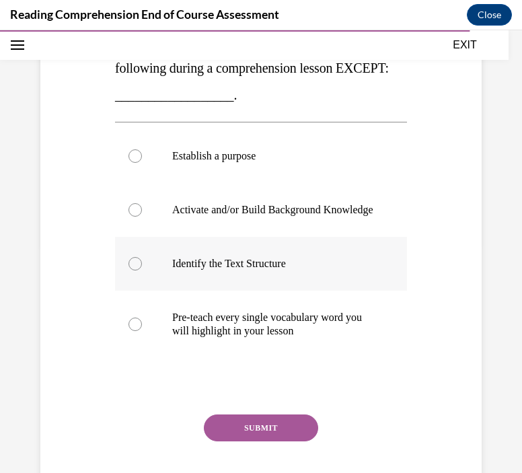
scroll to position [231, 0]
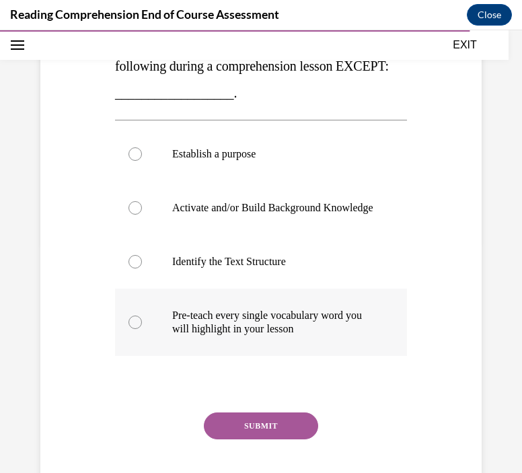
click at [214, 335] on p "Pre-teach every single vocabulary word you will highlight in your lesson" at bounding box center [272, 322] width 201 height 27
click at [142, 329] on input "Pre-teach every single vocabulary word you will highlight in your lesson" at bounding box center [134, 321] width 13 height 13
radio input "true"
click at [253, 434] on button "SUBMIT" at bounding box center [261, 425] width 114 height 27
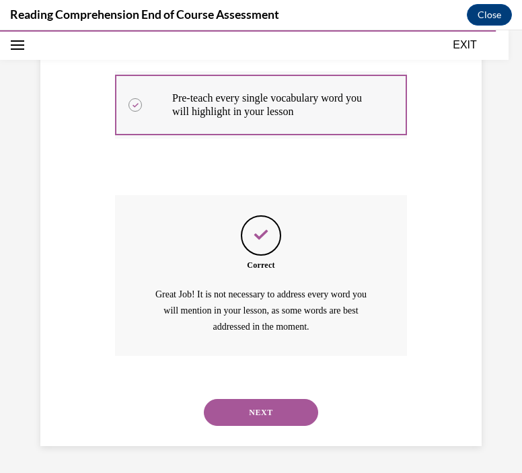
scroll to position [460, 0]
click at [303, 400] on button "NEXT" at bounding box center [261, 412] width 114 height 27
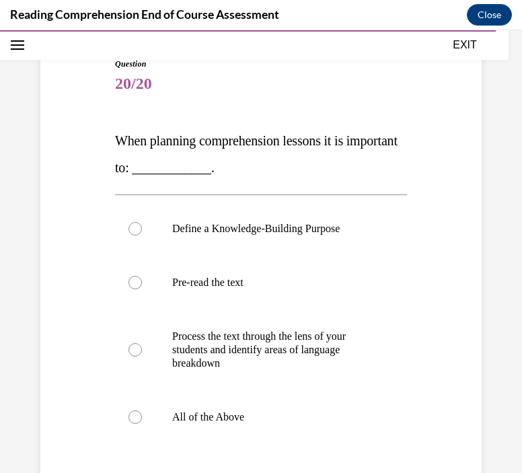
scroll to position [129, 0]
click at [212, 419] on p "All of the Above" at bounding box center [272, 416] width 201 height 13
click at [142, 419] on input "All of the Above" at bounding box center [134, 416] width 13 height 13
radio input "true"
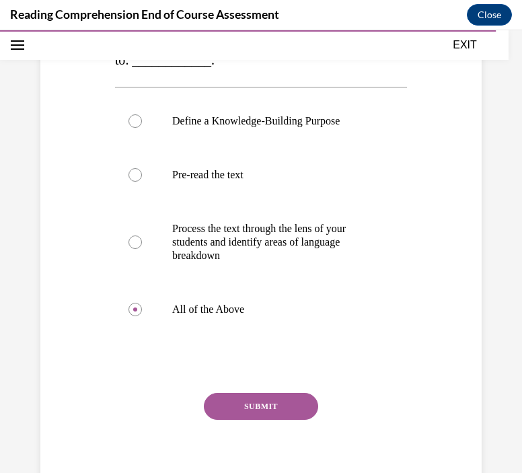
click at [305, 400] on button "SUBMIT" at bounding box center [261, 406] width 114 height 27
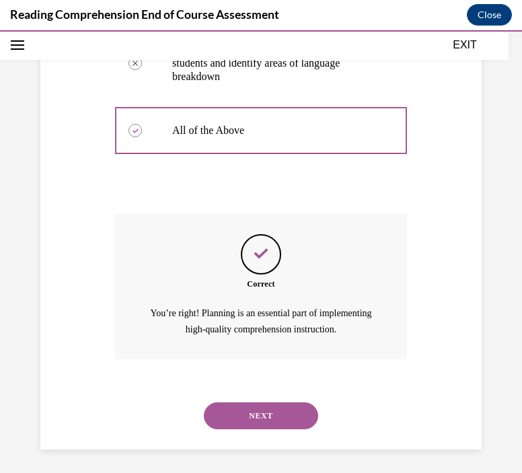
scroll to position [418, 0]
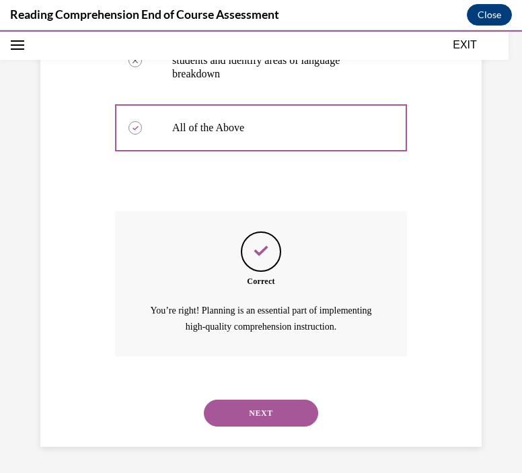
click at [303, 421] on button "NEXT" at bounding box center [261, 412] width 114 height 27
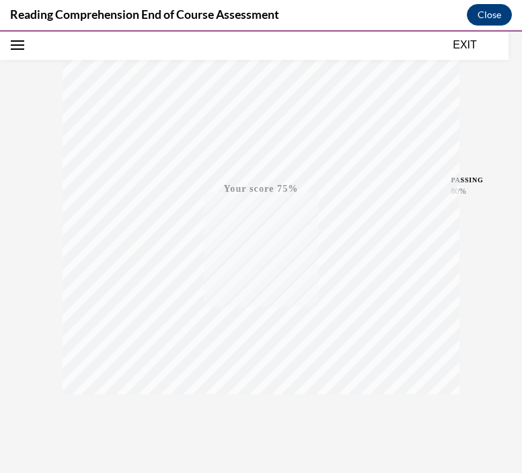
scroll to position [246, 0]
click at [250, 385] on icon "button" at bounding box center [261, 391] width 48 height 15
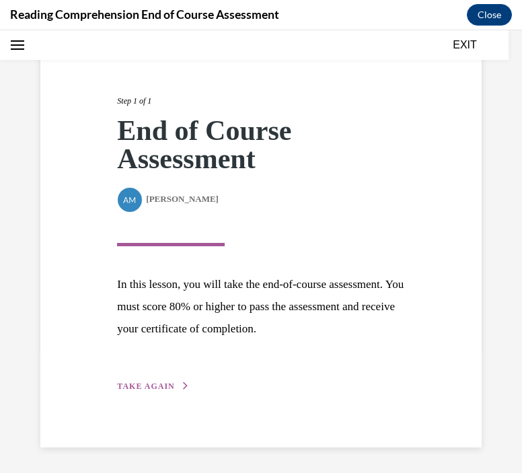
click at [153, 384] on span "TAKE AGAIN" at bounding box center [145, 385] width 57 height 9
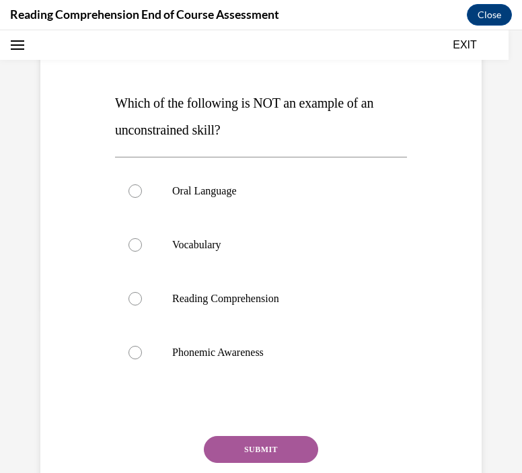
scroll to position [169, 0]
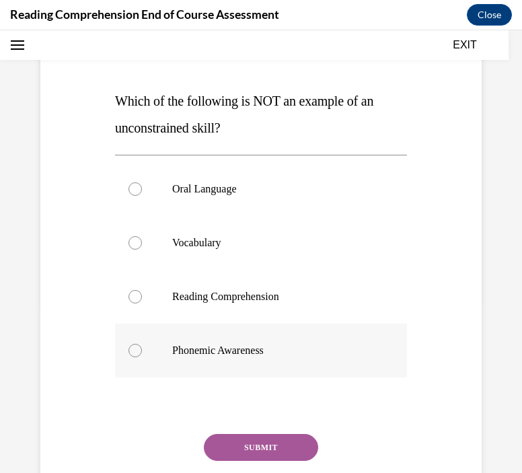
click at [233, 357] on label "Phonemic Awareness" at bounding box center [261, 350] width 292 height 54
click at [142, 357] on input "Phonemic Awareness" at bounding box center [134, 350] width 13 height 13
radio input "true"
click at [247, 448] on button "SUBMIT" at bounding box center [261, 447] width 114 height 27
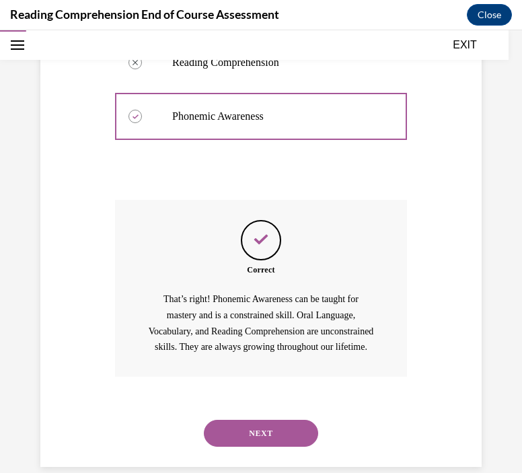
scroll to position [439, 0]
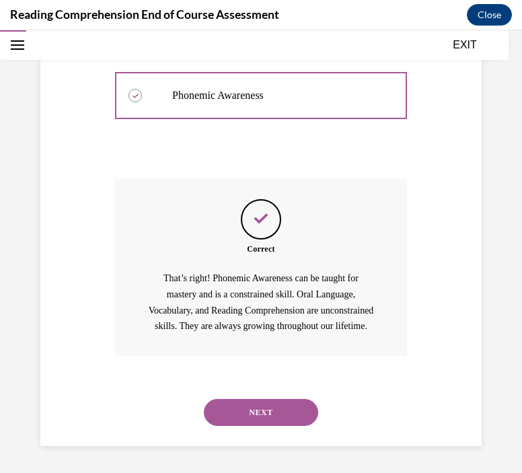
click at [251, 400] on button "NEXT" at bounding box center [261, 412] width 114 height 27
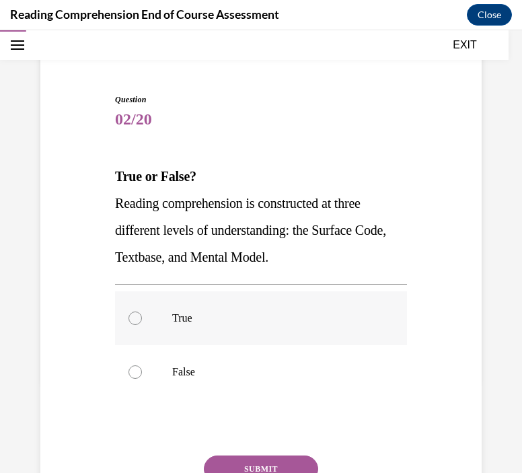
scroll to position [101, 0]
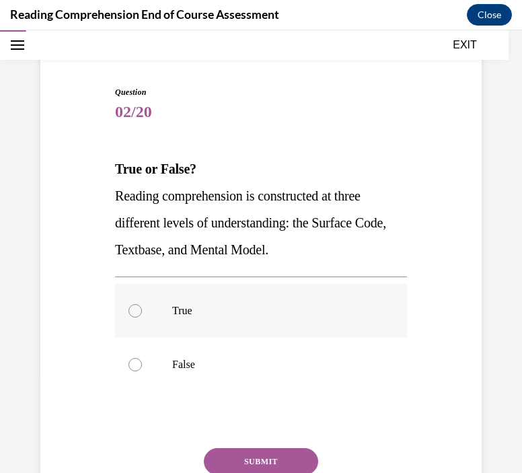
click at [189, 312] on p "True" at bounding box center [272, 310] width 201 height 13
click at [142, 312] on input "True" at bounding box center [134, 310] width 13 height 13
radio input "true"
click at [278, 450] on button "SUBMIT" at bounding box center [261, 461] width 114 height 27
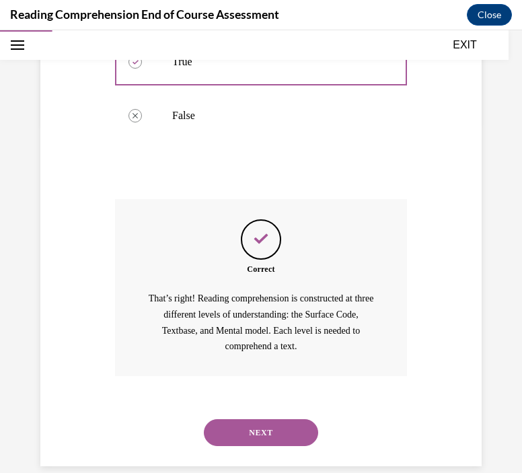
scroll to position [369, 0]
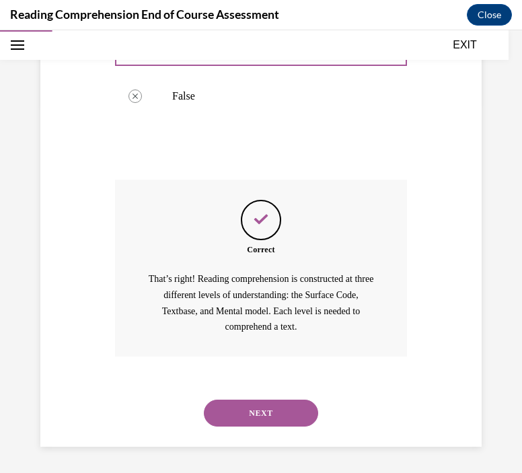
click at [261, 413] on button "NEXT" at bounding box center [261, 412] width 114 height 27
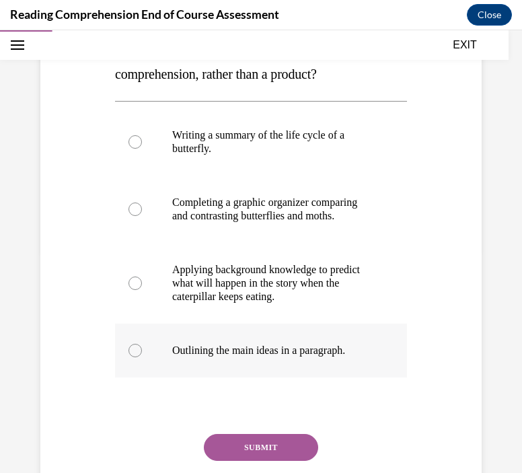
scroll to position [233, 0]
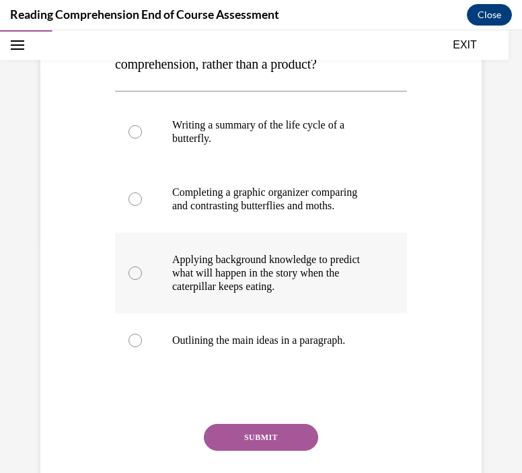
click at [207, 273] on p "Applying background knowledge to predict what will happen in the story when the…" at bounding box center [272, 273] width 201 height 40
click at [142, 273] on input "Applying background knowledge to predict what will happen in the story when the…" at bounding box center [134, 272] width 13 height 13
radio input "true"
click at [264, 435] on div "Question 03/20 Which of the following describes a process of comprehension, rat…" at bounding box center [261, 243] width 292 height 579
click at [261, 448] on button "SUBMIT" at bounding box center [261, 436] width 114 height 27
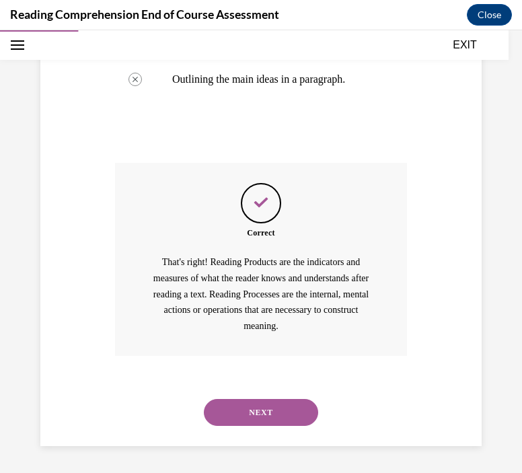
scroll to position [506, 0]
click at [247, 413] on button "NEXT" at bounding box center [261, 412] width 114 height 27
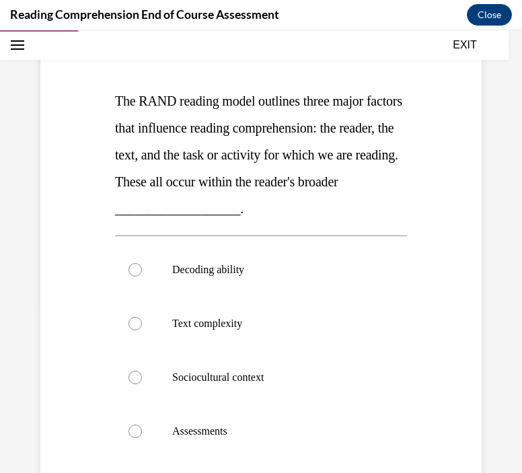
scroll to position [171, 0]
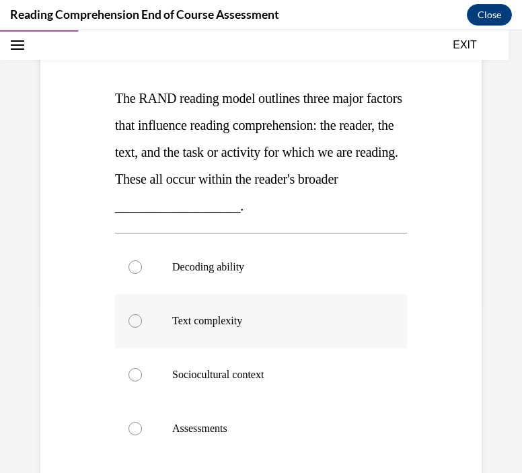
click at [226, 327] on label "Text complexity" at bounding box center [261, 321] width 292 height 54
click at [142, 327] on input "Text complexity" at bounding box center [134, 320] width 13 height 13
radio input "true"
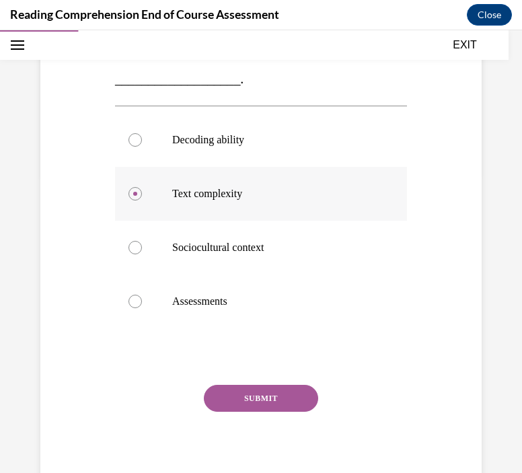
scroll to position [301, 0]
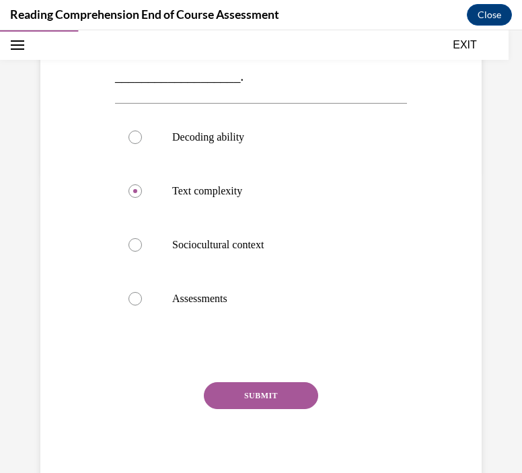
click at [289, 405] on button "SUBMIT" at bounding box center [261, 395] width 114 height 27
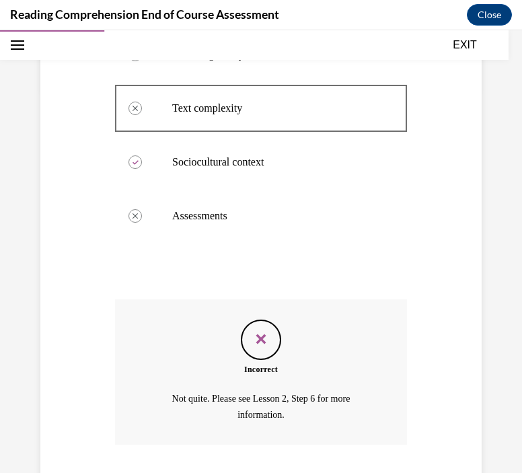
scroll to position [380, 0]
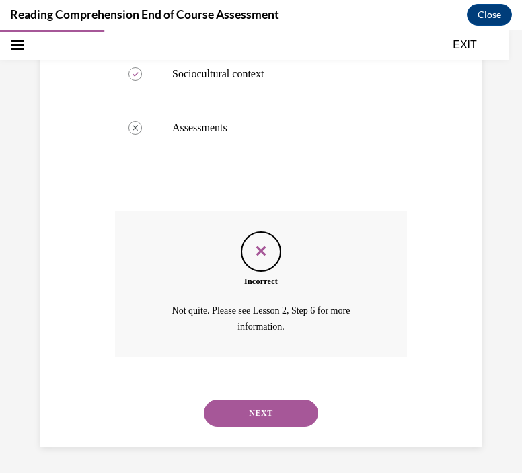
click at [251, 408] on button "NEXT" at bounding box center [261, 412] width 114 height 27
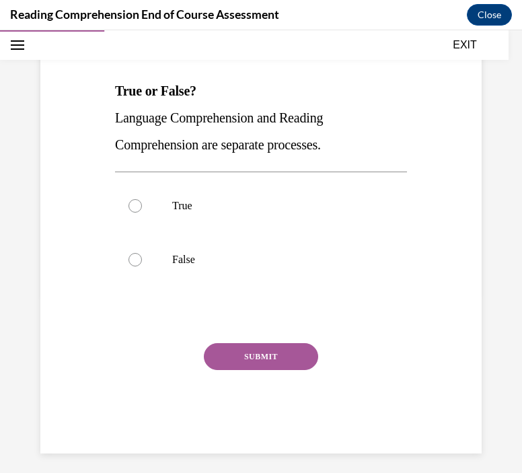
scroll to position [179, 0]
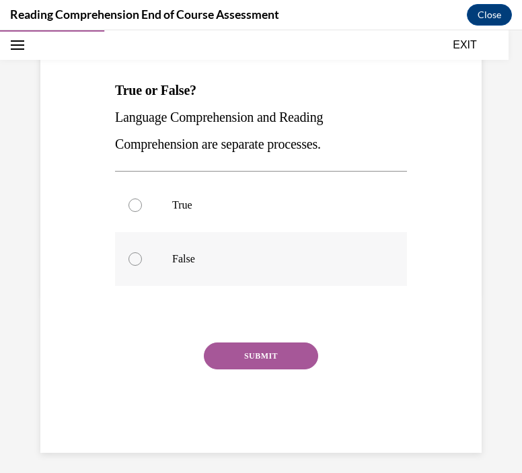
click at [229, 257] on p "False" at bounding box center [272, 258] width 201 height 13
click at [142, 257] on input "False" at bounding box center [134, 258] width 13 height 13
radio input "true"
click at [270, 355] on button "SUBMIT" at bounding box center [261, 355] width 114 height 27
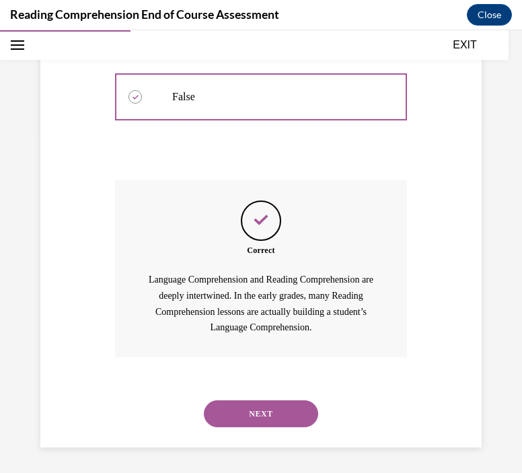
scroll to position [342, 0]
click at [269, 412] on button "NEXT" at bounding box center [261, 412] width 114 height 27
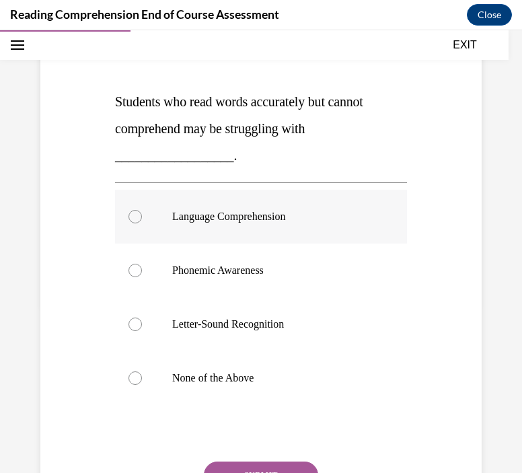
scroll to position [166, 0]
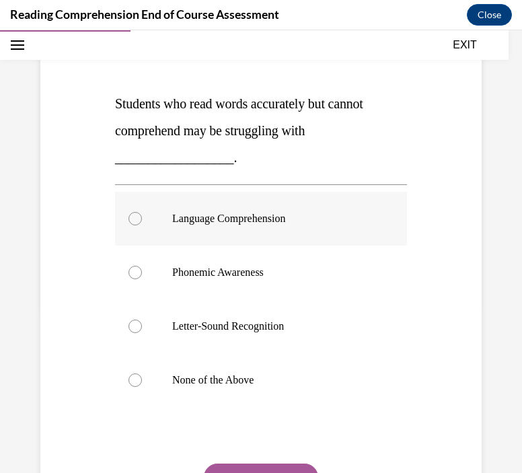
click at [239, 224] on p "Language Comprehension" at bounding box center [272, 218] width 201 height 13
click at [142, 224] on input "Language Comprehension" at bounding box center [134, 218] width 13 height 13
radio input "true"
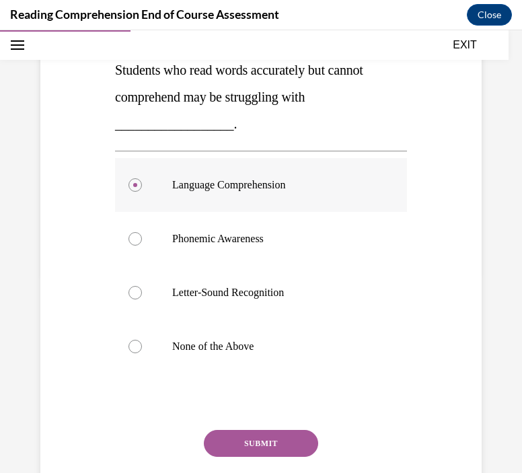
scroll to position [203, 0]
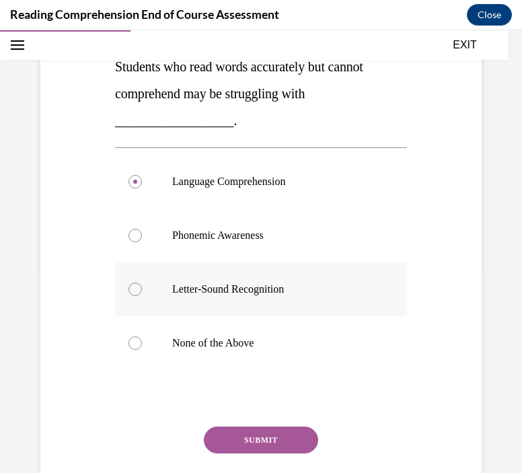
click at [241, 270] on label "Letter-Sound Recognition" at bounding box center [261, 289] width 292 height 54
click at [142, 282] on input "Letter-Sound Recognition" at bounding box center [134, 288] width 13 height 13
radio input "true"
click at [253, 438] on button "SUBMIT" at bounding box center [261, 439] width 114 height 27
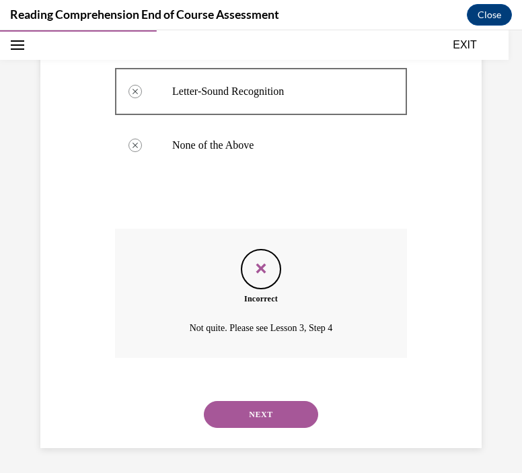
scroll to position [402, 0]
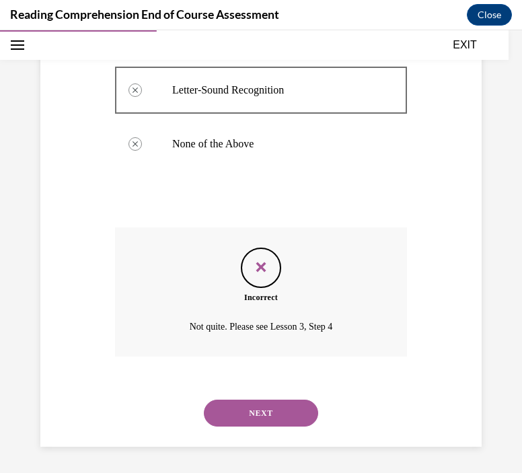
click at [264, 408] on button "NEXT" at bounding box center [261, 412] width 114 height 27
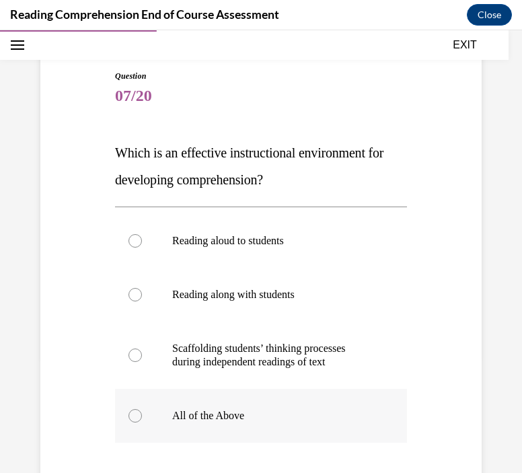
click at [209, 413] on p "All of the Above" at bounding box center [272, 415] width 201 height 13
click at [142, 413] on input "All of the Above" at bounding box center [134, 415] width 13 height 13
radio input "true"
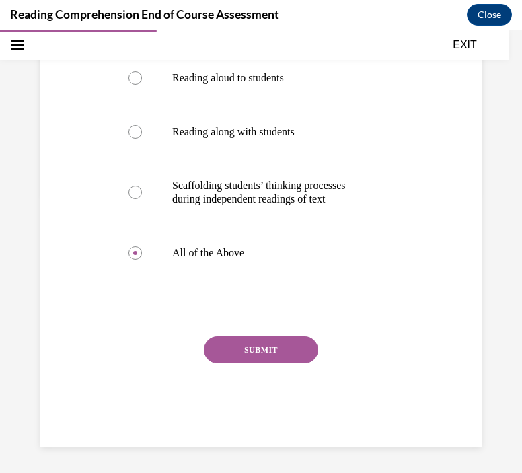
click at [258, 352] on button "SUBMIT" at bounding box center [261, 349] width 114 height 27
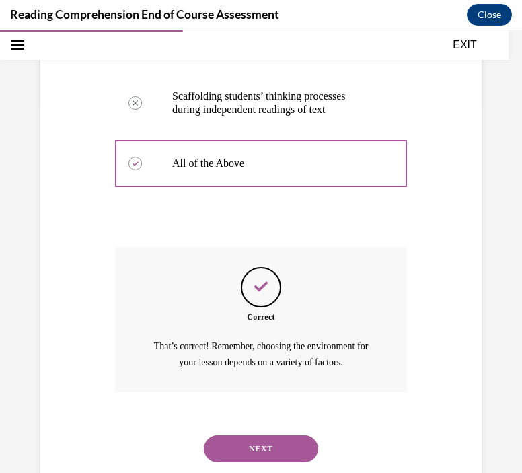
scroll to position [405, 0]
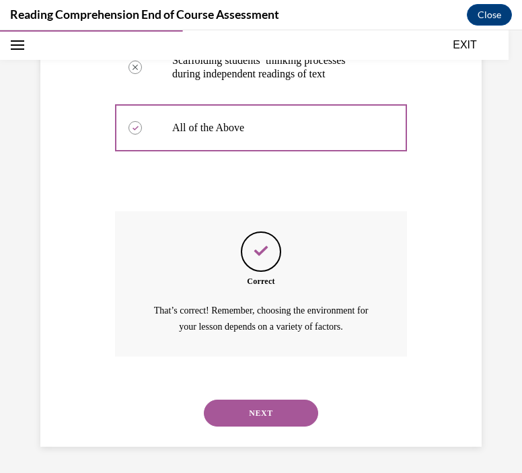
click at [250, 417] on button "NEXT" at bounding box center [261, 412] width 114 height 27
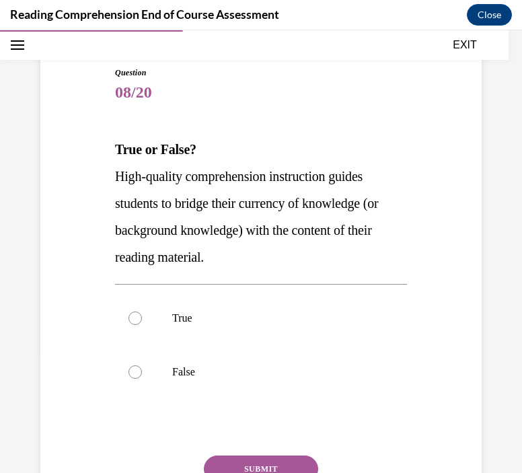
scroll to position [132, 0]
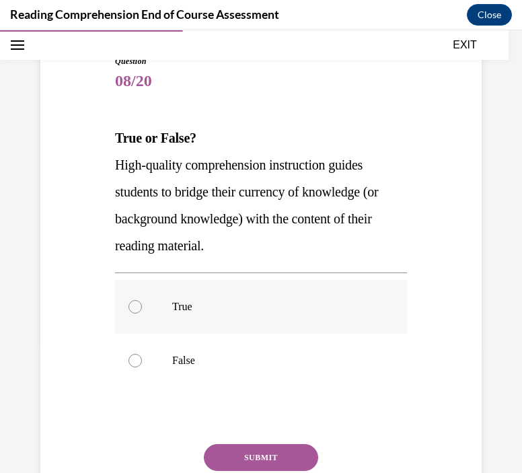
click at [202, 306] on p "True" at bounding box center [272, 306] width 201 height 13
click at [142, 306] on input "True" at bounding box center [134, 306] width 13 height 13
radio input "true"
click at [271, 445] on button "SUBMIT" at bounding box center [261, 457] width 114 height 27
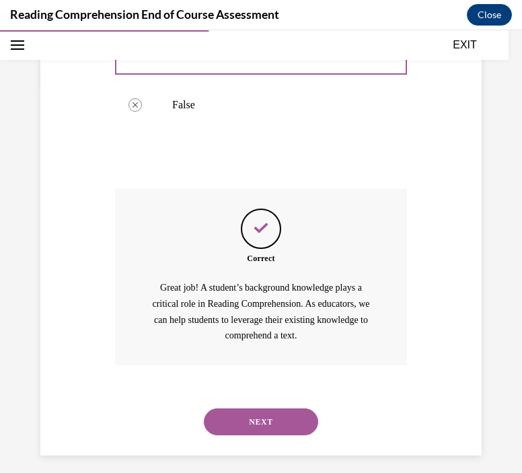
scroll to position [396, 0]
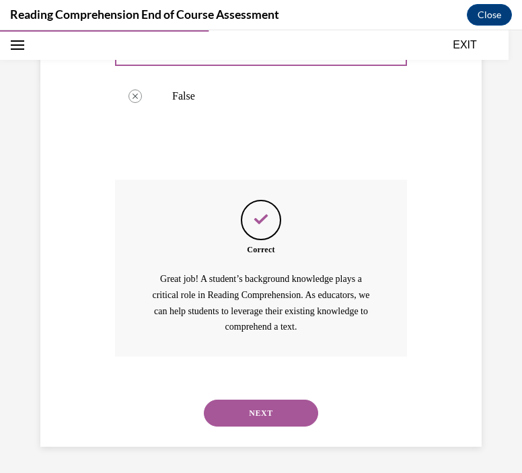
click at [242, 403] on button "NEXT" at bounding box center [261, 412] width 114 height 27
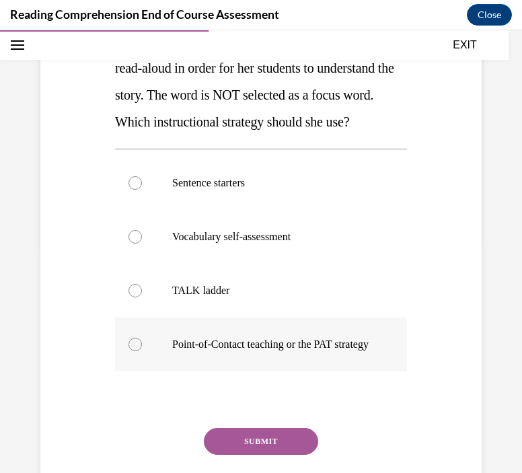
scroll to position [229, 0]
click at [181, 365] on label "Point-of-Contact teaching or the PAT strategy" at bounding box center [261, 344] width 292 height 54
click at [142, 351] on input "Point-of-Contact teaching or the PAT strategy" at bounding box center [134, 343] width 13 height 13
radio input "true"
click at [262, 448] on button "SUBMIT" at bounding box center [261, 441] width 114 height 27
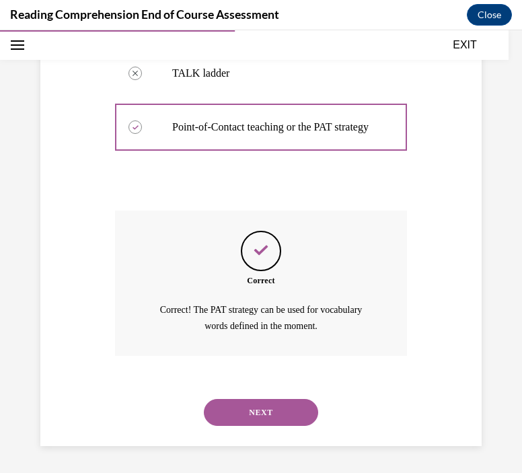
click at [264, 399] on button "NEXT" at bounding box center [261, 412] width 114 height 27
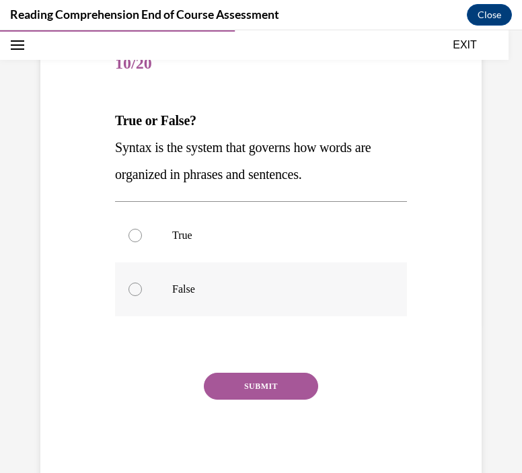
drag, startPoint x: 264, startPoint y: 399, endPoint x: 338, endPoint y: 274, distance: 145.6
click at [338, 274] on div "Question 10/20 True or False? Syntax is the system that governs how words are o…" at bounding box center [261, 260] width 292 height 445
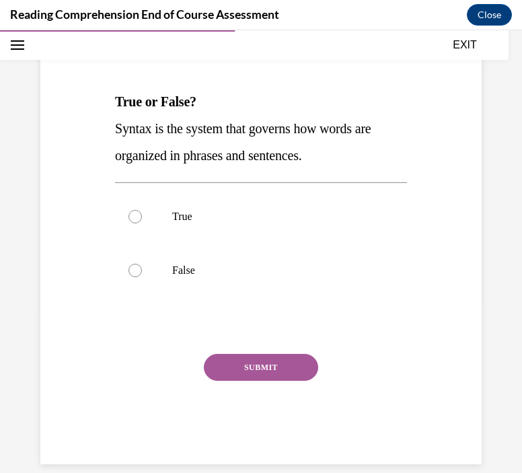
scroll to position [169, 0]
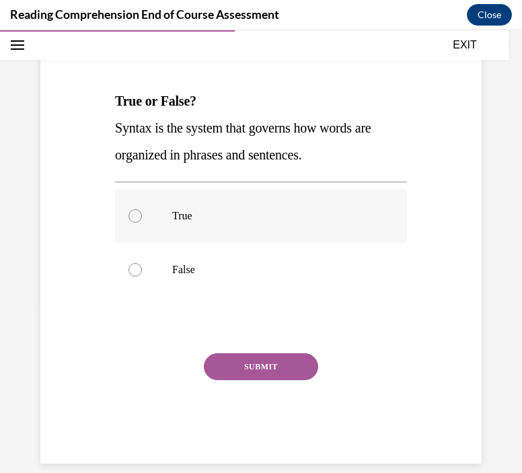
click at [233, 190] on label "True" at bounding box center [261, 216] width 292 height 54
click at [142, 209] on input "True" at bounding box center [134, 215] width 13 height 13
radio input "true"
click at [255, 365] on button "SUBMIT" at bounding box center [261, 366] width 114 height 27
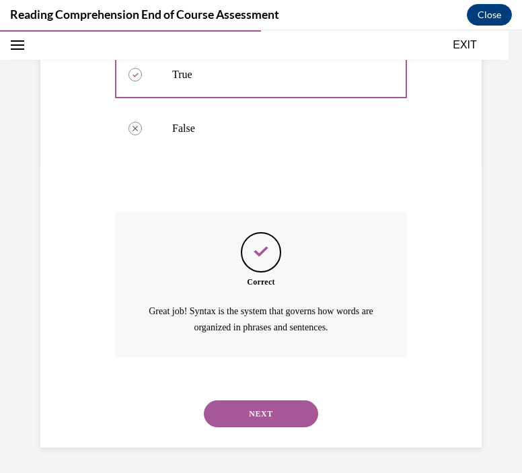
scroll to position [311, 0]
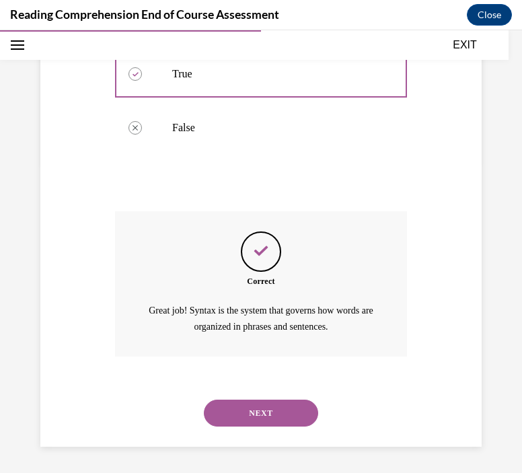
click at [325, 292] on div "Correct Great job! Syntax is the system that governs how words are organized in…" at bounding box center [261, 283] width 292 height 145
click at [255, 393] on div "NEXT" at bounding box center [261, 413] width 292 height 54
click at [255, 399] on button "NEXT" at bounding box center [261, 412] width 114 height 27
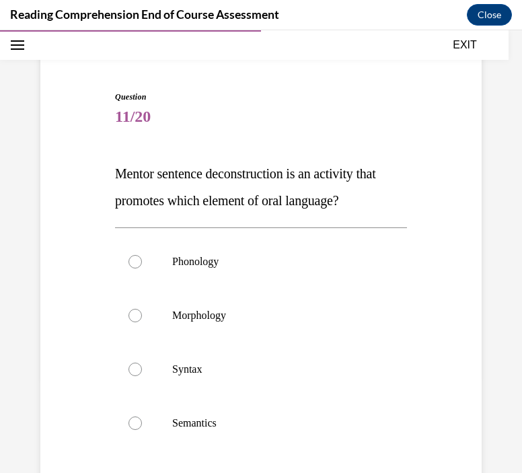
scroll to position [102, 0]
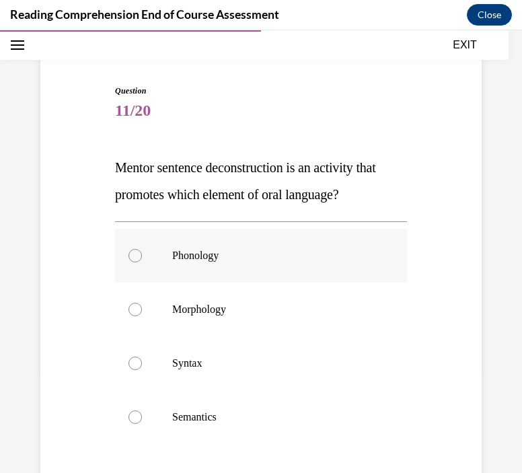
click at [191, 235] on label "Phonology" at bounding box center [261, 256] width 292 height 54
click at [142, 249] on input "Phonology" at bounding box center [134, 255] width 13 height 13
radio input "true"
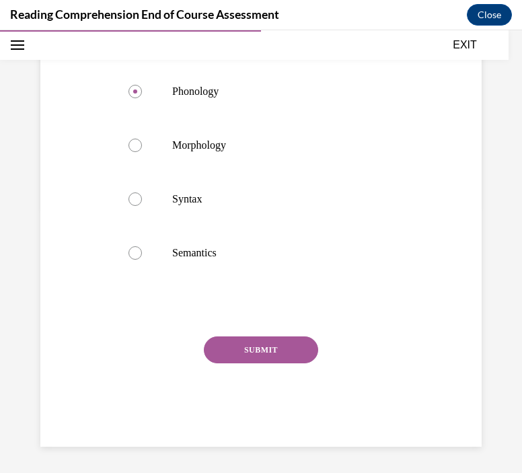
click at [269, 347] on button "SUBMIT" at bounding box center [261, 349] width 114 height 27
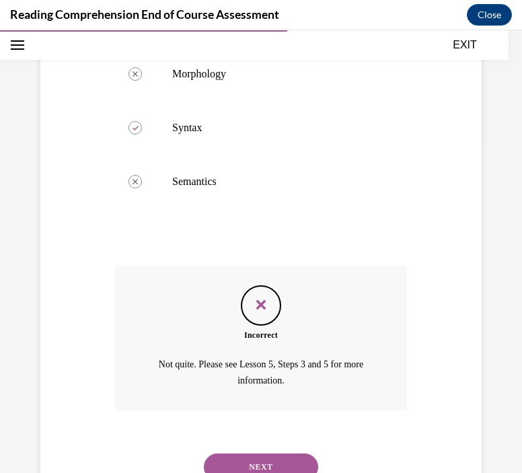
scroll to position [391, 0]
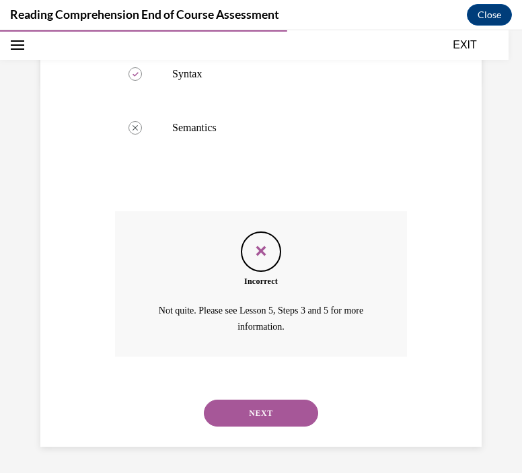
click at [251, 415] on button "NEXT" at bounding box center [261, 412] width 114 height 27
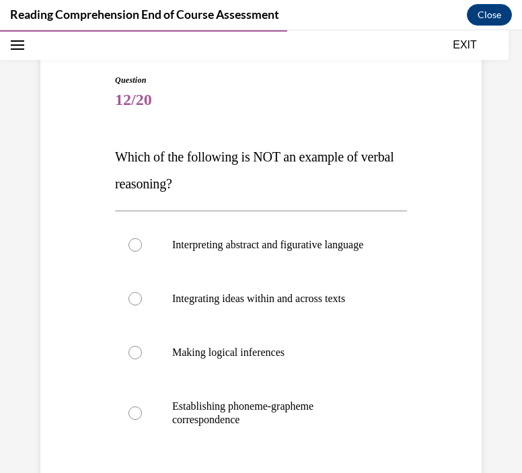
scroll to position [113, 0]
click at [247, 421] on p "Establishing phoneme-grapheme correspondence" at bounding box center [272, 412] width 201 height 27
click at [142, 419] on input "Establishing phoneme-grapheme correspondence" at bounding box center [134, 412] width 13 height 13
radio input "true"
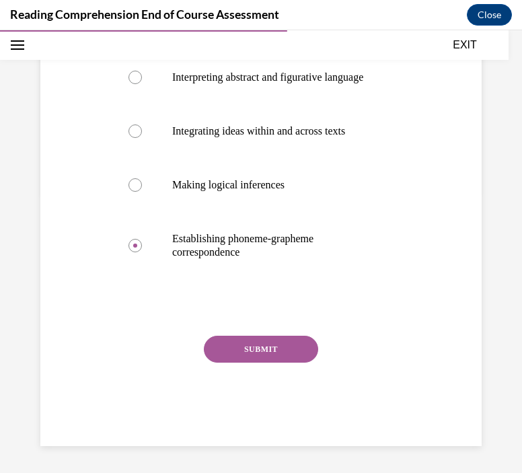
click at [261, 357] on button "SUBMIT" at bounding box center [261, 348] width 114 height 27
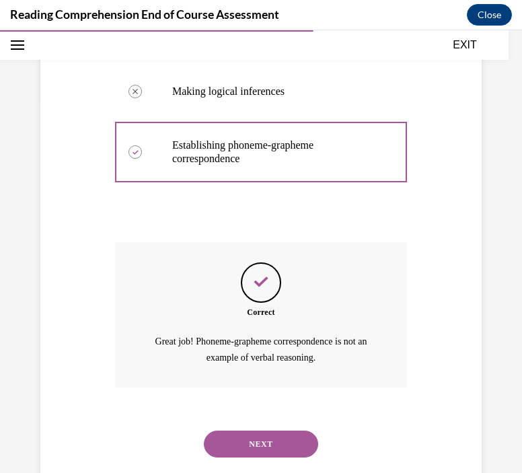
scroll to position [418, 0]
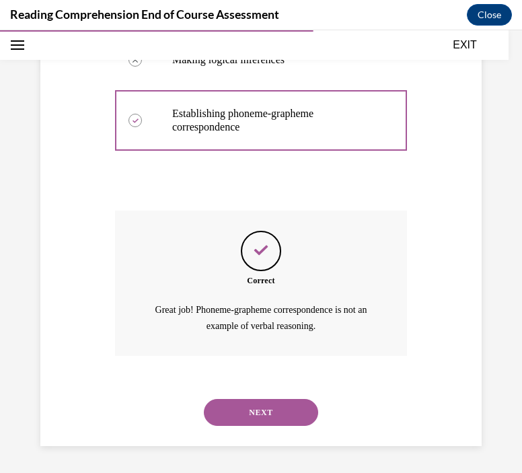
click at [261, 406] on button "NEXT" at bounding box center [261, 412] width 114 height 27
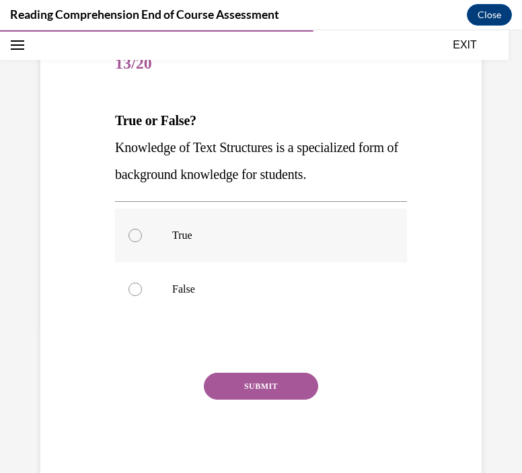
click at [192, 238] on p "True" at bounding box center [272, 235] width 201 height 13
click at [142, 238] on input "True" at bounding box center [134, 235] width 13 height 13
radio input "true"
click at [269, 386] on button "SUBMIT" at bounding box center [261, 385] width 114 height 27
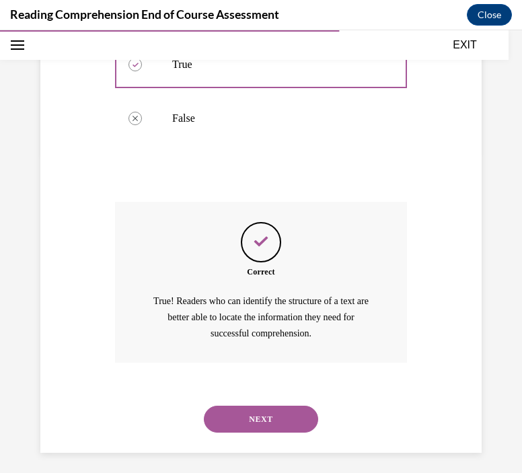
scroll to position [326, 0]
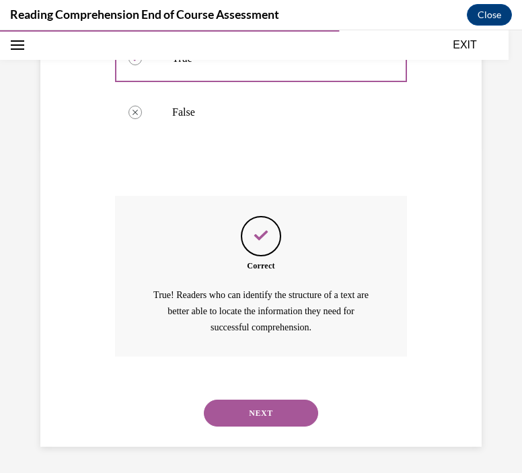
click at [269, 416] on button "NEXT" at bounding box center [261, 412] width 114 height 27
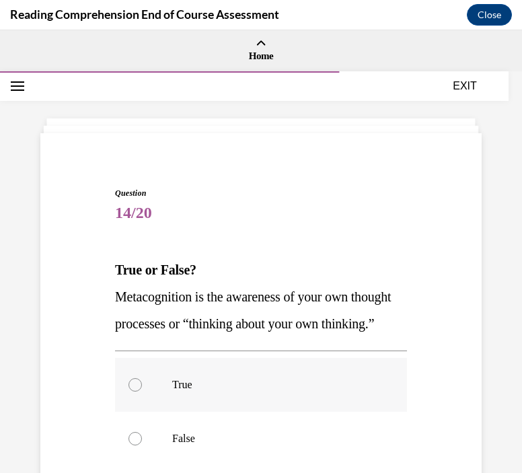
click at [184, 391] on p "True" at bounding box center [272, 384] width 201 height 13
click at [142, 391] on input "True" at bounding box center [134, 384] width 13 height 13
radio input "true"
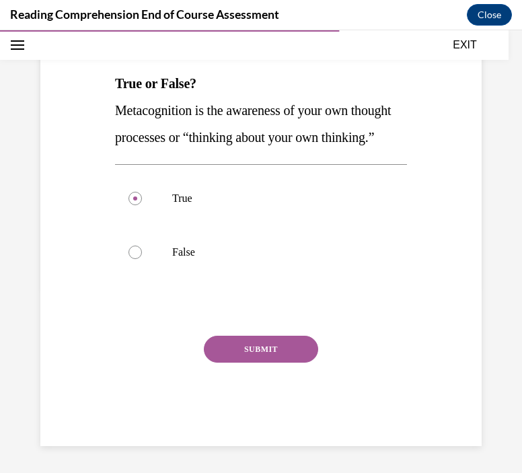
click at [249, 360] on button "SUBMIT" at bounding box center [261, 348] width 114 height 27
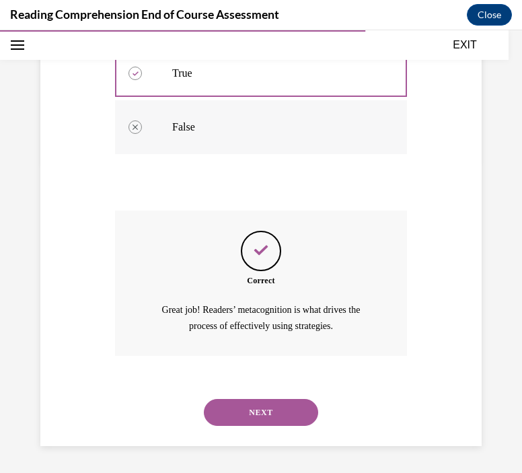
scroll to position [337, 0]
click at [233, 413] on button "NEXT" at bounding box center [261, 412] width 114 height 27
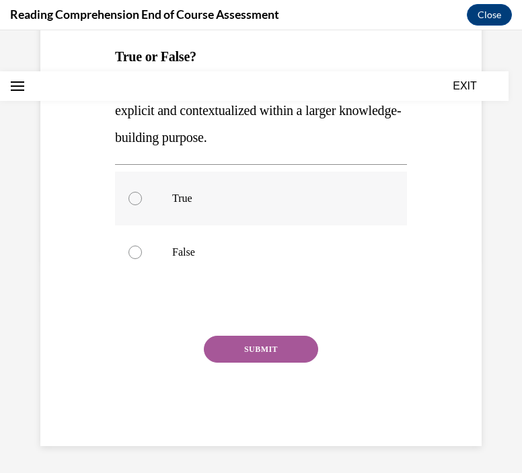
scroll to position [0, 0]
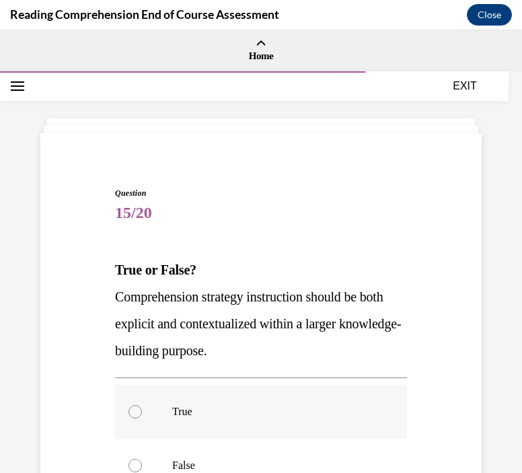
click at [169, 413] on label "True" at bounding box center [261, 412] width 292 height 54
click at [142, 413] on input "True" at bounding box center [134, 411] width 13 height 13
radio input "true"
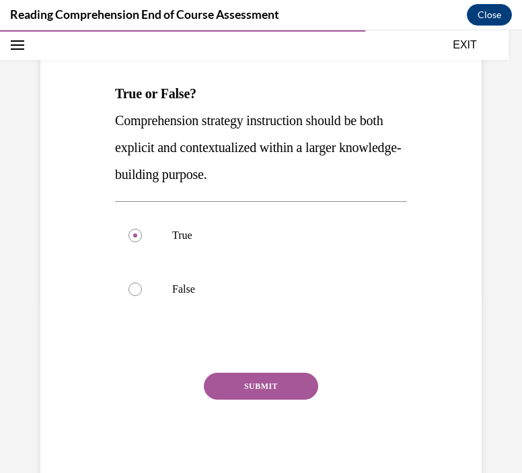
click at [257, 388] on button "SUBMIT" at bounding box center [261, 385] width 114 height 27
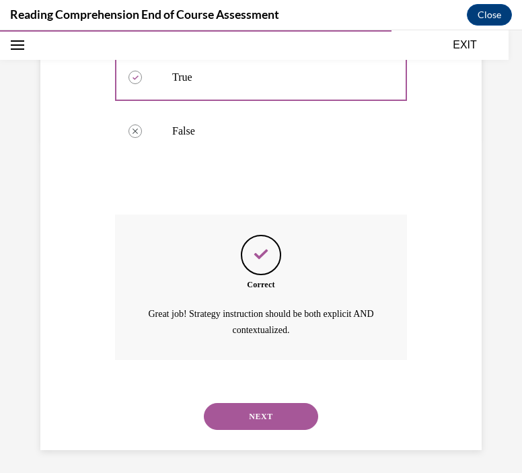
scroll to position [337, 0]
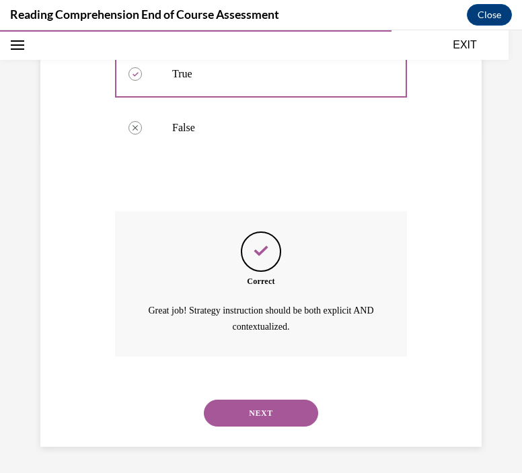
click at [270, 411] on button "NEXT" at bounding box center [261, 412] width 114 height 27
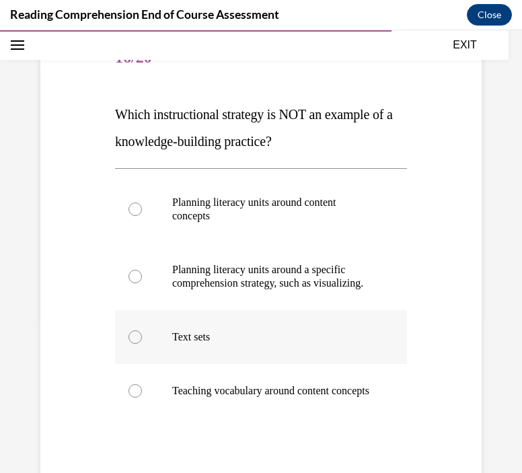
scroll to position [156, 0]
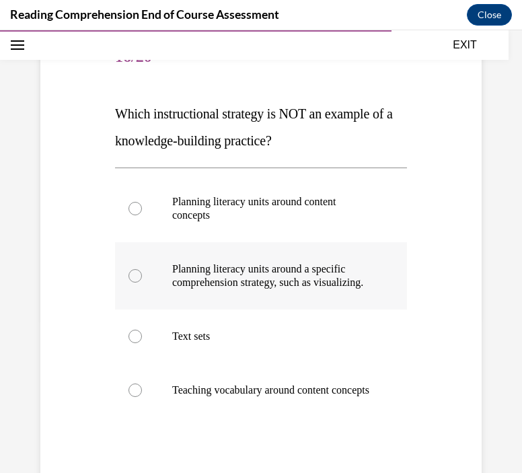
click at [235, 289] on p "Planning literacy units around a specific comprehension strategy, such as visua…" at bounding box center [272, 275] width 201 height 27
click at [142, 282] on input "Planning literacy units around a specific comprehension strategy, such as visua…" at bounding box center [134, 275] width 13 height 13
radio input "true"
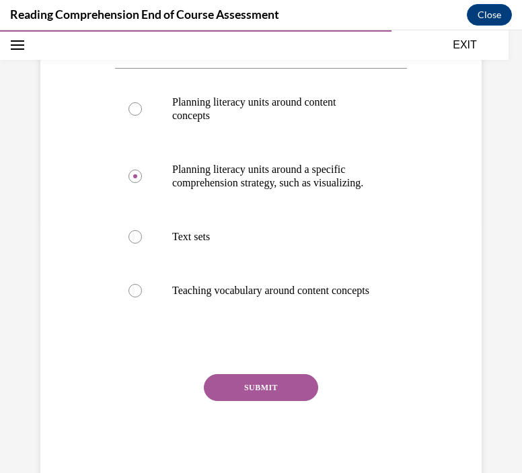
click at [272, 401] on button "SUBMIT" at bounding box center [261, 387] width 114 height 27
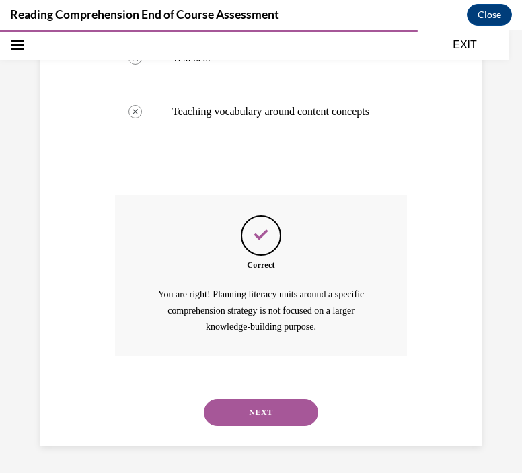
scroll to position [460, 0]
click at [273, 417] on button "NEXT" at bounding box center [261, 412] width 114 height 27
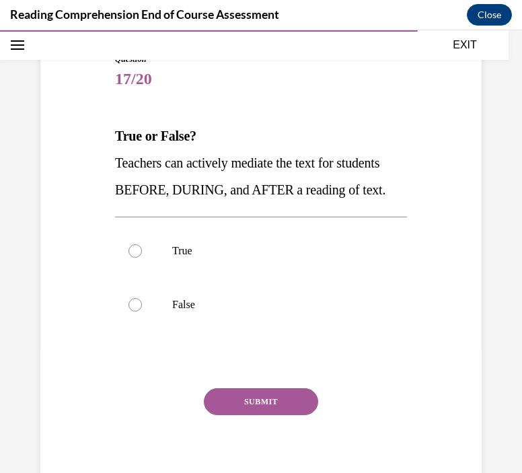
scroll to position [137, 0]
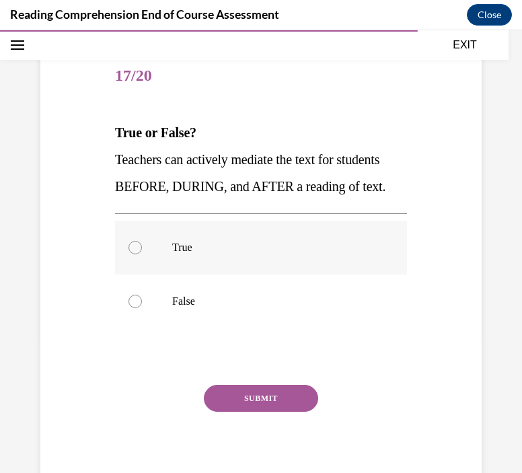
click at [172, 266] on label "True" at bounding box center [261, 247] width 292 height 54
click at [142, 254] on input "True" at bounding box center [134, 247] width 13 height 13
radio input "true"
click at [286, 411] on button "SUBMIT" at bounding box center [261, 398] width 114 height 27
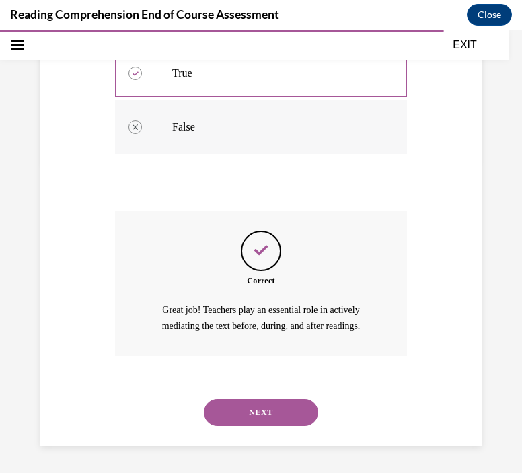
scroll to position [337, 0]
click at [249, 420] on button "NEXT" at bounding box center [261, 412] width 114 height 27
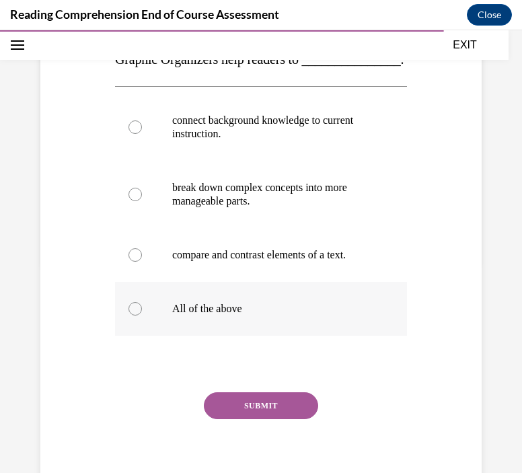
scroll to position [220, 0]
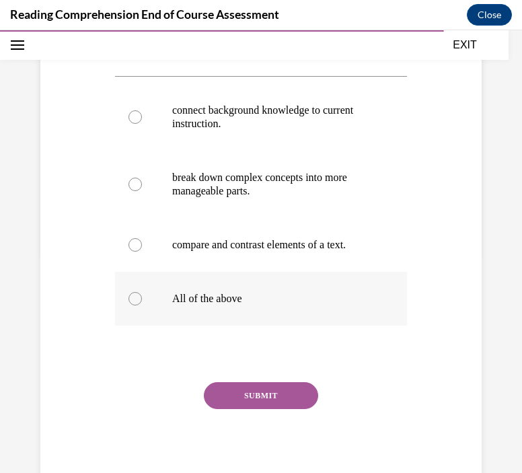
click at [245, 305] on p "All of the above" at bounding box center [272, 298] width 201 height 13
click at [142, 305] on input "All of the above" at bounding box center [134, 298] width 13 height 13
radio input "true"
click at [258, 409] on button "SUBMIT" at bounding box center [261, 395] width 114 height 27
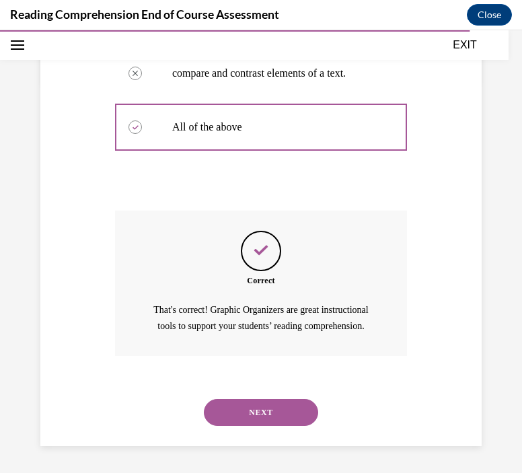
scroll to position [434, 0]
click at [270, 411] on button "NEXT" at bounding box center [261, 412] width 114 height 27
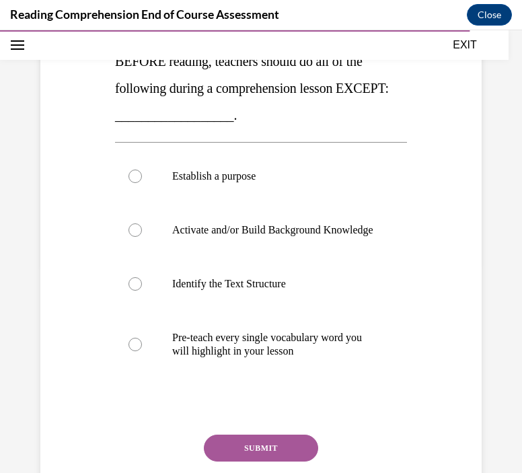
scroll to position [217, 0]
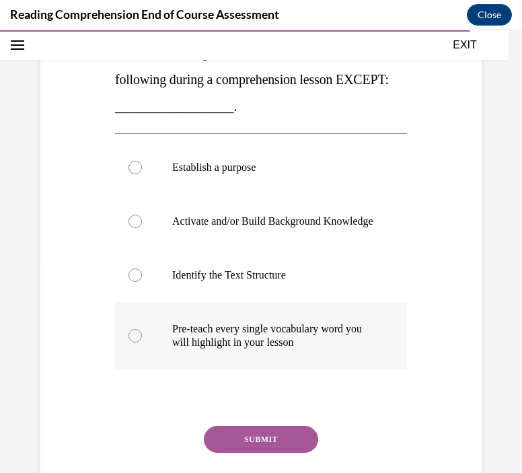
click at [225, 349] on p "Pre-teach every single vocabulary word you will highlight in your lesson" at bounding box center [272, 335] width 201 height 27
click at [142, 342] on input "Pre-teach every single vocabulary word you will highlight in your lesson" at bounding box center [134, 335] width 13 height 13
radio input "true"
click at [261, 452] on button "SUBMIT" at bounding box center [261, 439] width 114 height 27
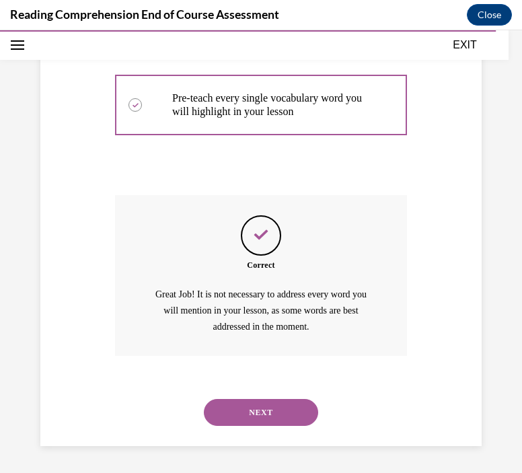
scroll to position [460, 0]
click at [266, 411] on button "NEXT" at bounding box center [261, 412] width 114 height 27
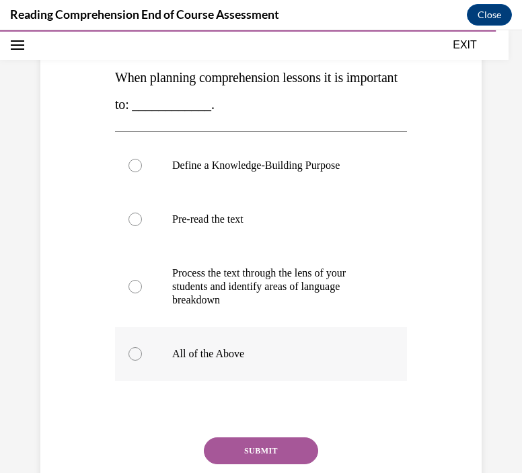
scroll to position [194, 0]
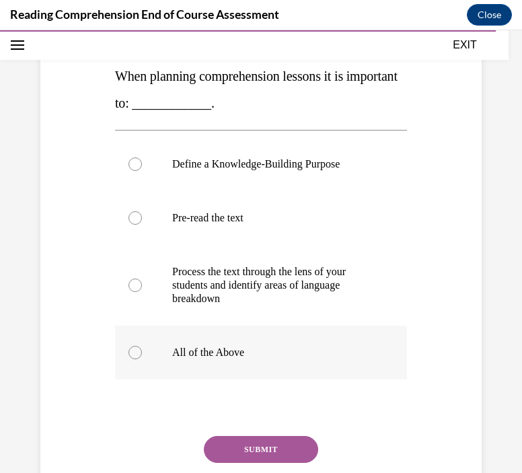
click at [237, 358] on p "All of the Above" at bounding box center [272, 352] width 201 height 13
click at [142, 358] on input "All of the Above" at bounding box center [134, 352] width 13 height 13
radio input "true"
click at [263, 444] on button "SUBMIT" at bounding box center [261, 449] width 114 height 27
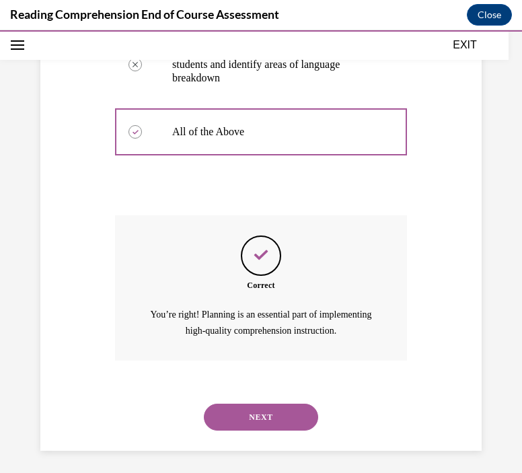
scroll to position [418, 0]
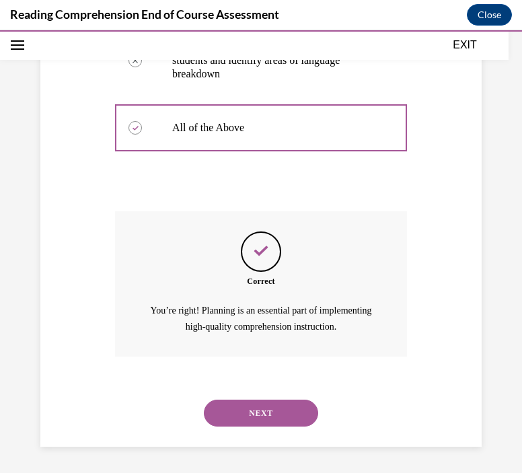
click at [274, 401] on button "NEXT" at bounding box center [261, 412] width 114 height 27
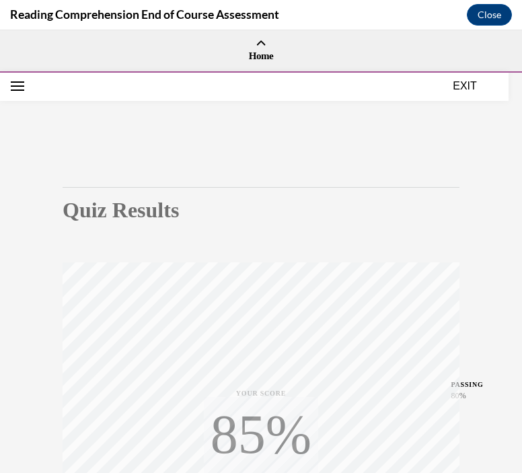
scroll to position [246, 0]
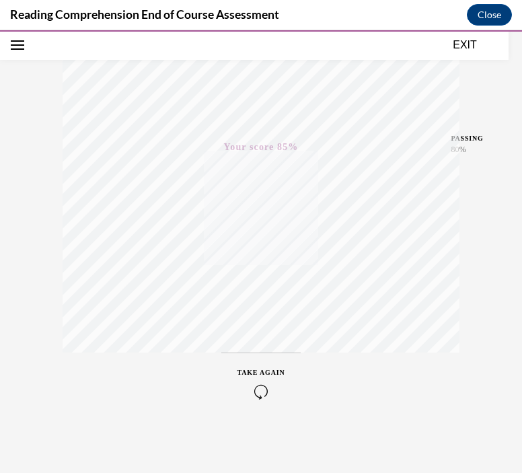
click at [468, 48] on button "EXIT" at bounding box center [464, 45] width 81 height 16
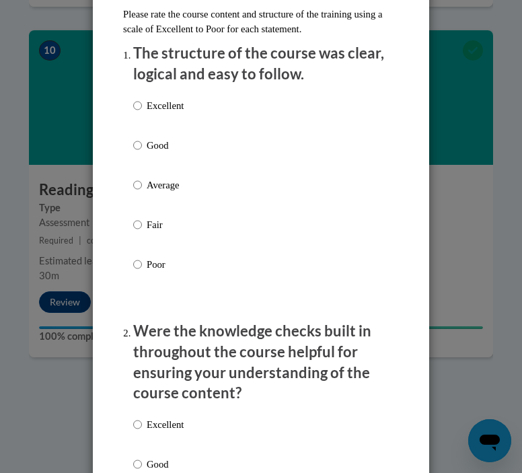
scroll to position [202, 0]
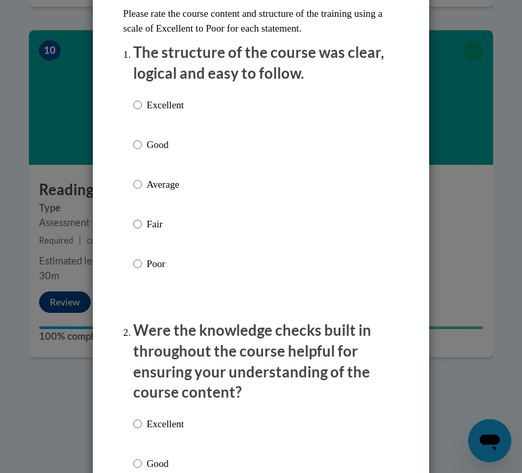
click at [160, 225] on p "Fair" at bounding box center [165, 223] width 37 height 15
click at [142, 225] on input "Fair" at bounding box center [137, 223] width 9 height 15
radio input "true"
click at [169, 152] on label "Good" at bounding box center [158, 155] width 50 height 36
click at [142, 152] on input "Good" at bounding box center [137, 144] width 9 height 15
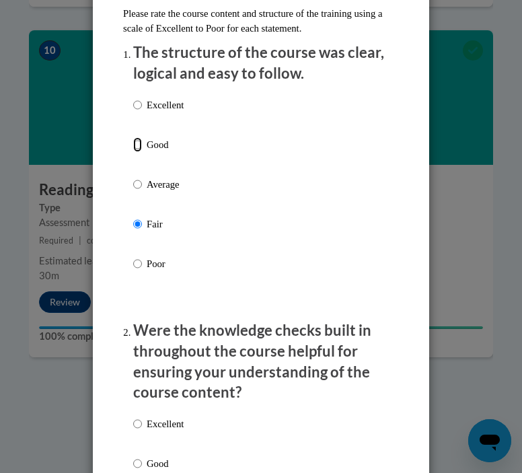
radio input "true"
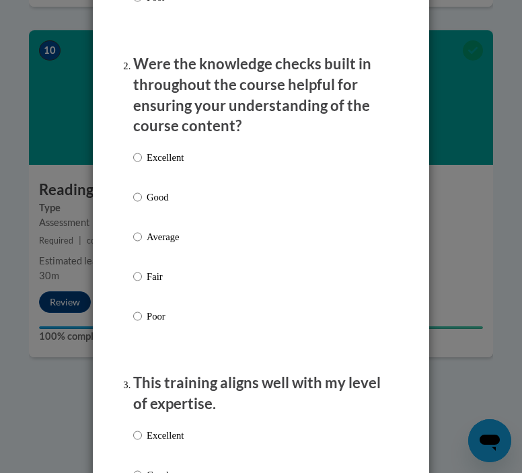
click at [161, 204] on label "Good" at bounding box center [158, 208] width 50 height 36
click at [142, 204] on input "Good" at bounding box center [137, 197] width 9 height 15
radio input "true"
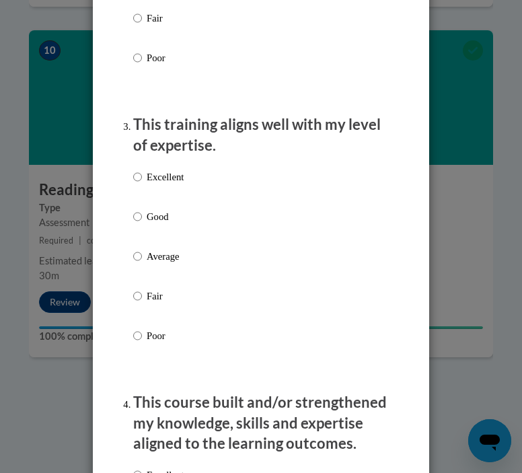
click at [161, 206] on div "Excellent Good Average Fair Poor" at bounding box center [158, 267] width 50 height 208
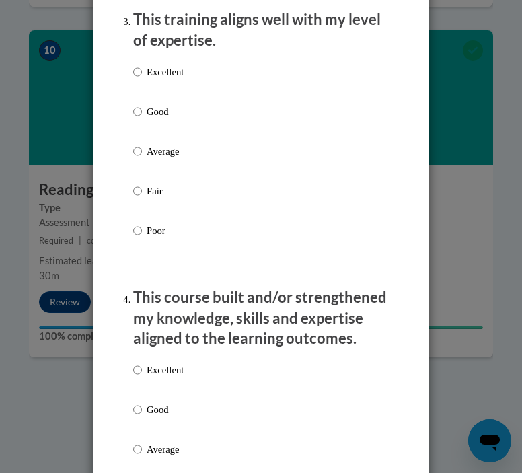
scroll to position [831, 0]
click at [163, 110] on p "Good" at bounding box center [165, 111] width 37 height 15
click at [142, 110] on input "Good" at bounding box center [137, 111] width 9 height 15
radio input "true"
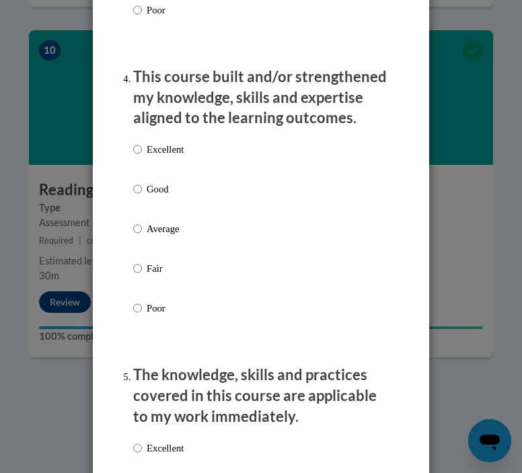
click at [153, 188] on p "Good" at bounding box center [165, 188] width 37 height 15
click at [142, 188] on input "Good" at bounding box center [137, 188] width 9 height 15
radio input "true"
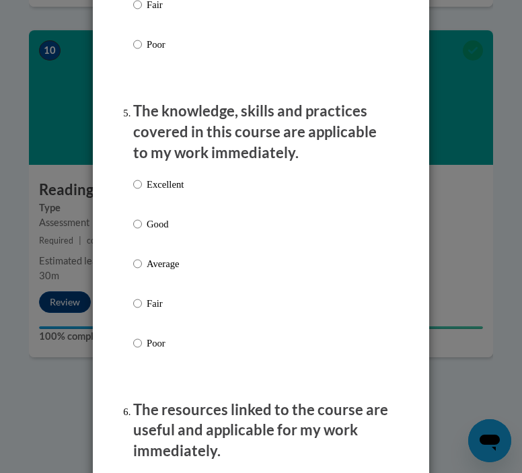
click at [153, 212] on div "Excellent Good Average Fair Poor" at bounding box center [158, 274] width 50 height 208
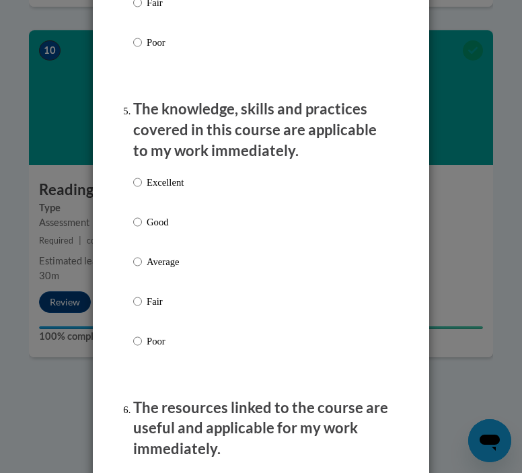
click at [147, 224] on p "Good" at bounding box center [165, 221] width 37 height 15
click at [142, 224] on input "Good" at bounding box center [137, 221] width 9 height 15
radio input "true"
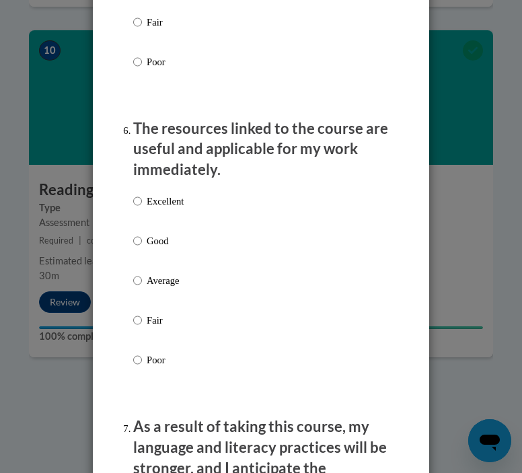
click at [147, 233] on p "Good" at bounding box center [165, 240] width 37 height 15
click at [142, 233] on input "Good" at bounding box center [137, 240] width 9 height 15
radio input "true"
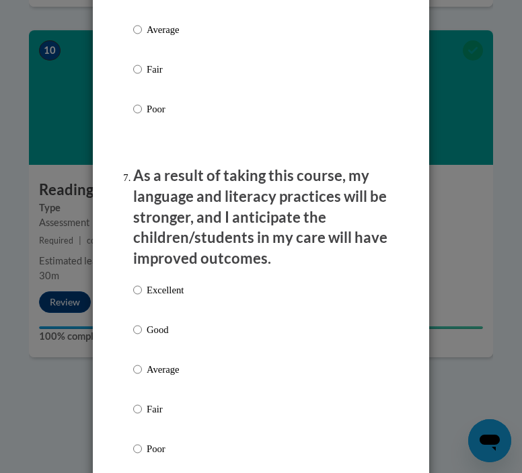
click at [149, 329] on p "Good" at bounding box center [165, 329] width 37 height 15
click at [142, 329] on input "Good" at bounding box center [137, 329] width 9 height 15
radio input "true"
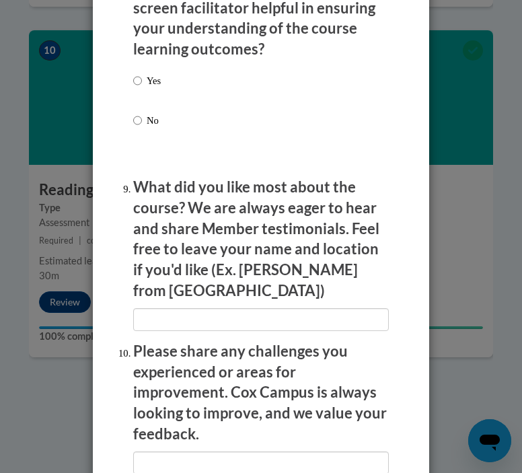
scroll to position [2398, 0]
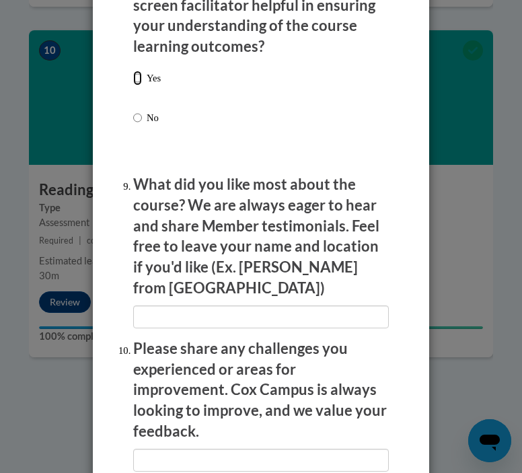
click at [133, 75] on input "Yes" at bounding box center [137, 78] width 9 height 15
radio input "true"
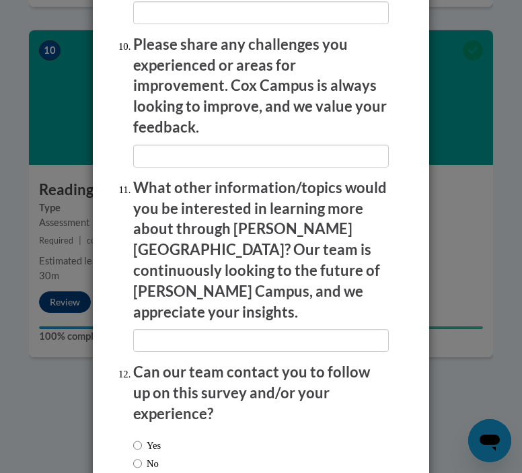
scroll to position [2715, 0]
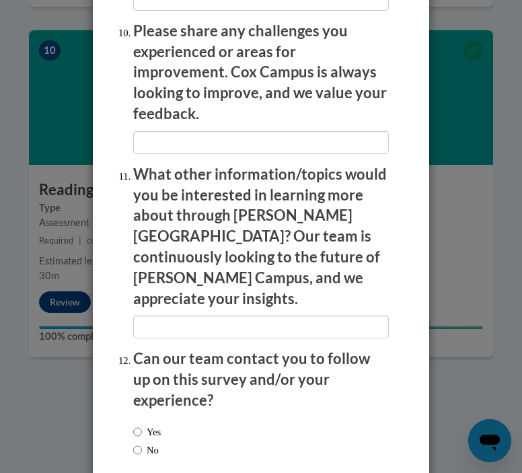
click at [140, 442] on label "No" at bounding box center [146, 449] width 26 height 15
click at [140, 442] on input "No" at bounding box center [137, 449] width 9 height 15
radio input "true"
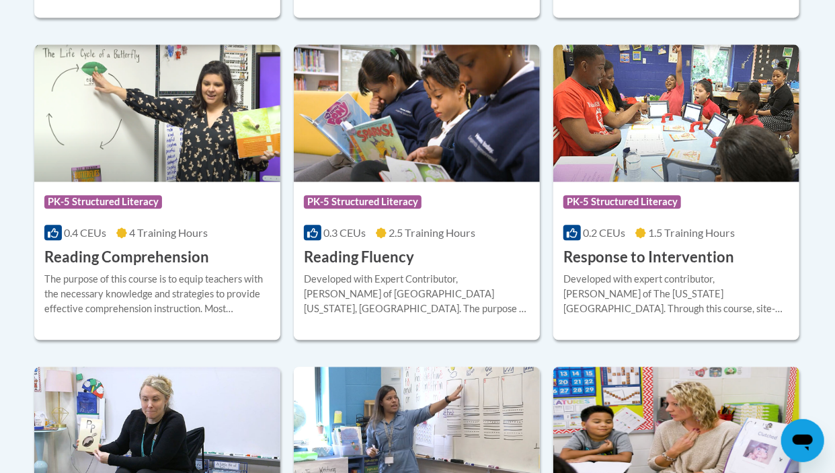
scroll to position [1277, 0]
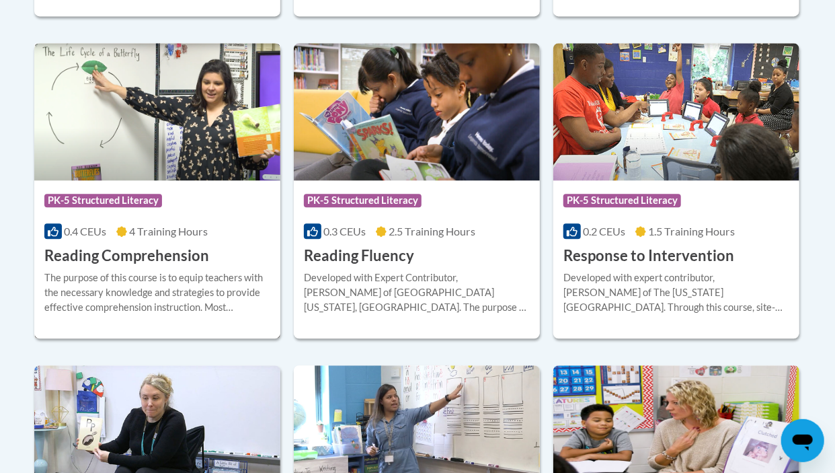
click at [192, 152] on img at bounding box center [157, 111] width 246 height 137
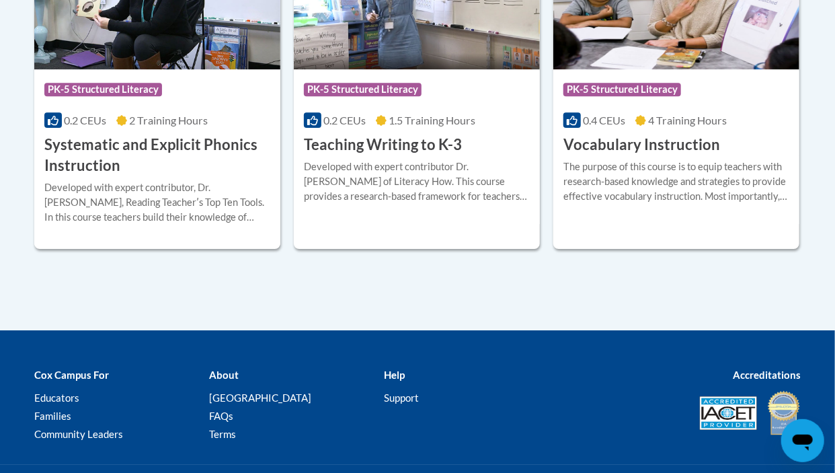
scroll to position [1710, 0]
click at [675, 48] on img at bounding box center [676, 0] width 246 height 137
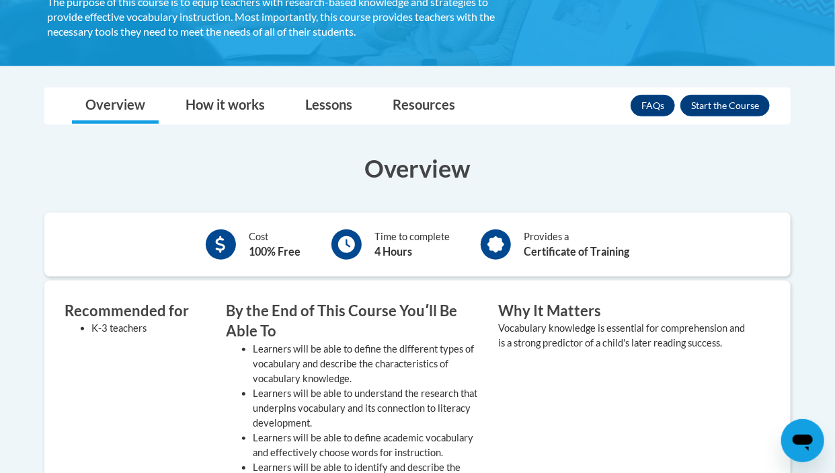
scroll to position [271, 0]
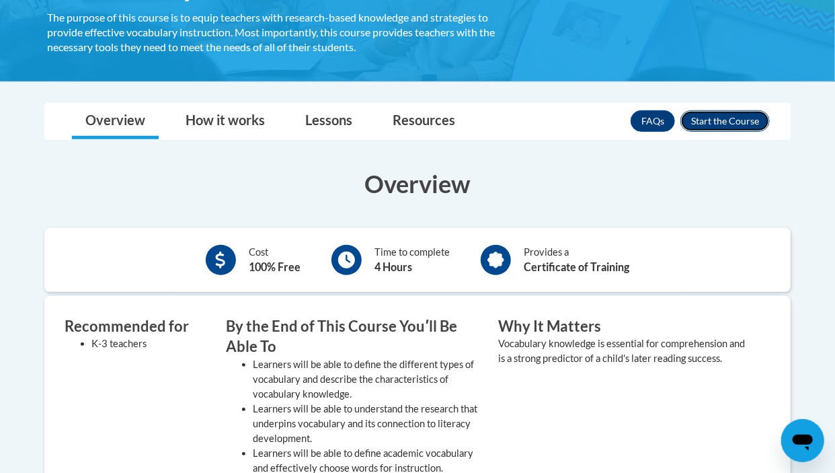
click at [715, 114] on button "Enroll" at bounding box center [724, 121] width 89 height 22
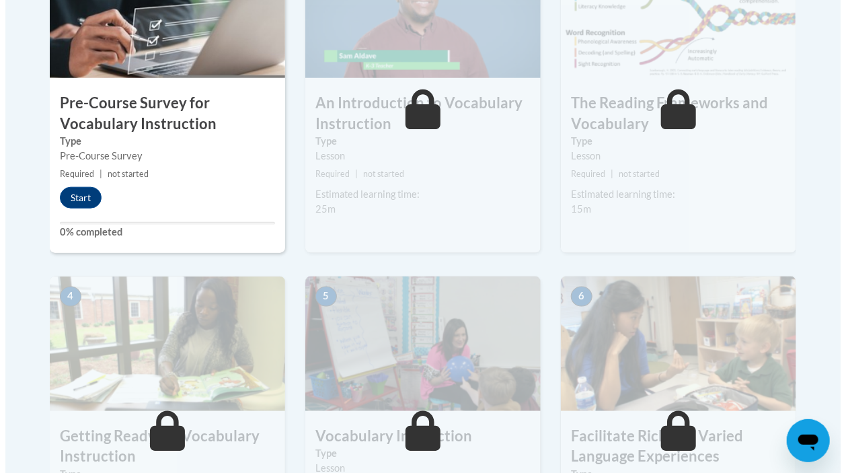
scroll to position [508, 0]
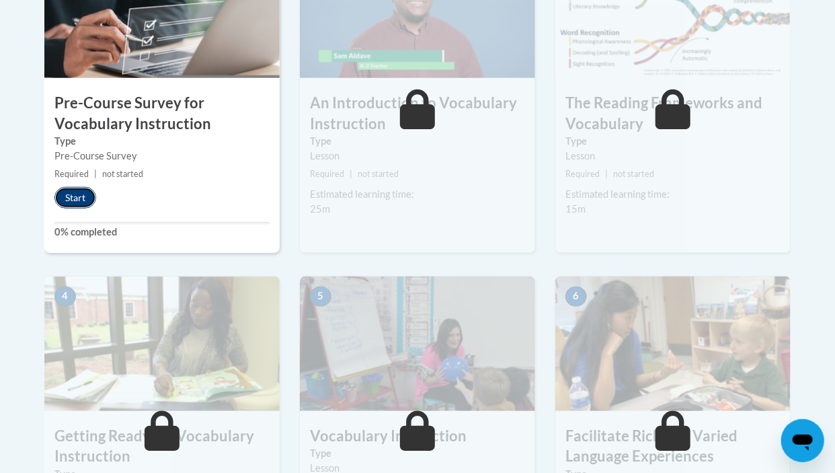
click at [77, 193] on button "Start" at bounding box center [75, 198] width 42 height 22
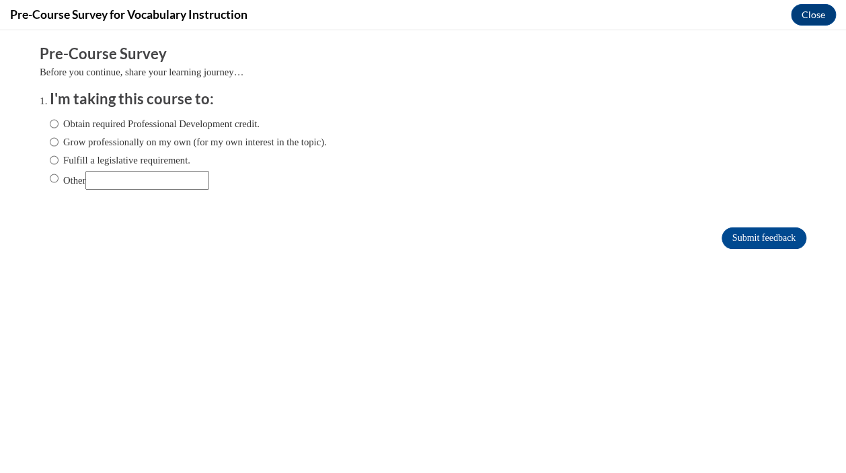
scroll to position [0, 0]
click at [58, 121] on label "Obtain required Professional Development credit." at bounding box center [155, 123] width 210 height 15
click at [58, 121] on input "Obtain required Professional Development credit." at bounding box center [54, 123] width 9 height 15
radio input "true"
click at [58, 150] on div "Obtain required Professional Development credit. Grow professionally on my own …" at bounding box center [188, 153] width 277 height 87
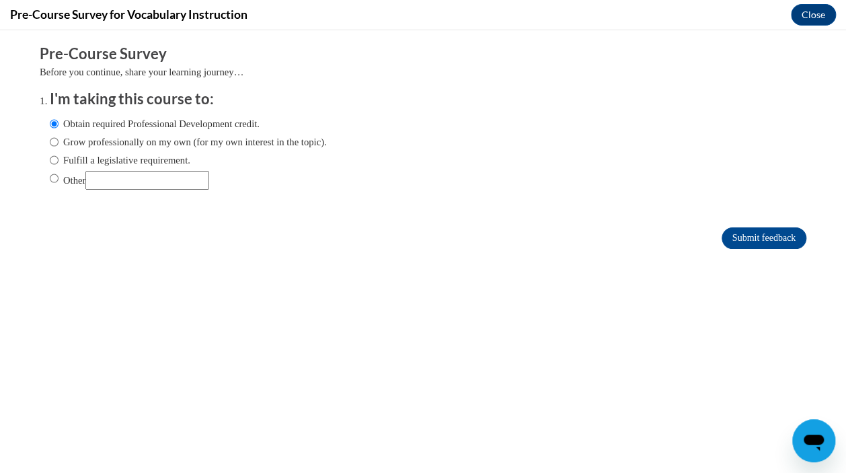
click at [54, 156] on label "Fulfill a legislative requirement." at bounding box center [120, 160] width 140 height 15
click at [54, 156] on input "Fulfill a legislative requirement." at bounding box center [54, 160] width 9 height 15
radio input "true"
click at [743, 247] on input "Submit feedback" at bounding box center [763, 238] width 85 height 22
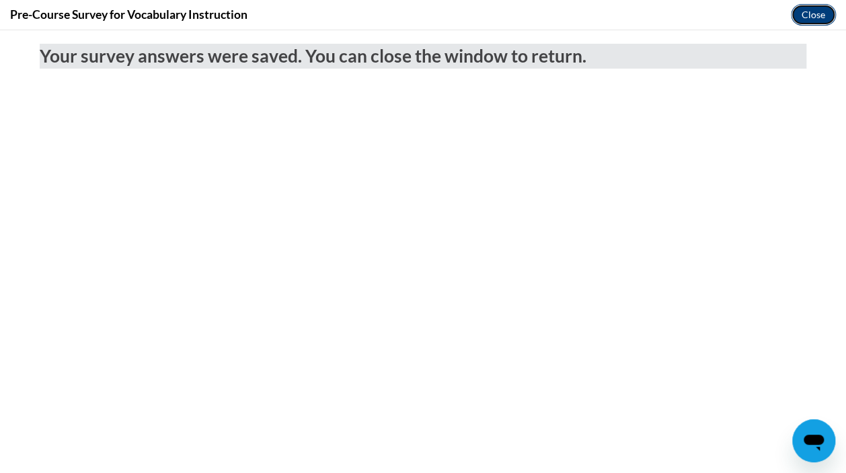
click at [815, 17] on button "Close" at bounding box center [813, 15] width 45 height 22
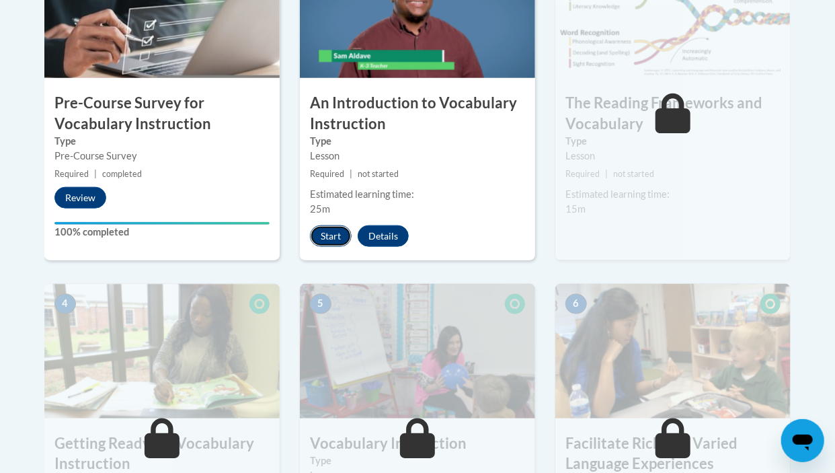
click at [342, 235] on button "Start" at bounding box center [331, 236] width 42 height 22
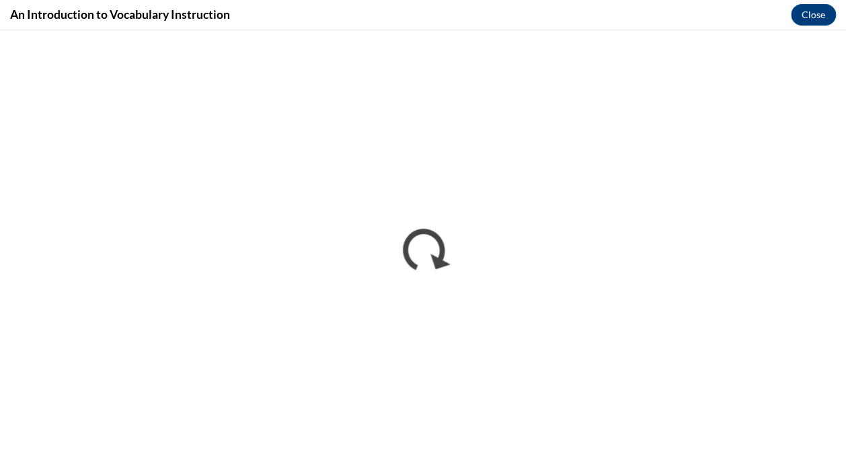
click at [404, 25] on div "An Introduction to Vocabulary Instruction Close" at bounding box center [423, 15] width 846 height 30
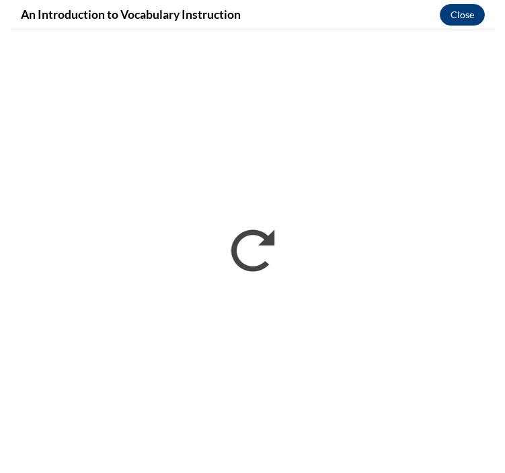
scroll to position [508, 0]
